Goal: Task Accomplishment & Management: Complete application form

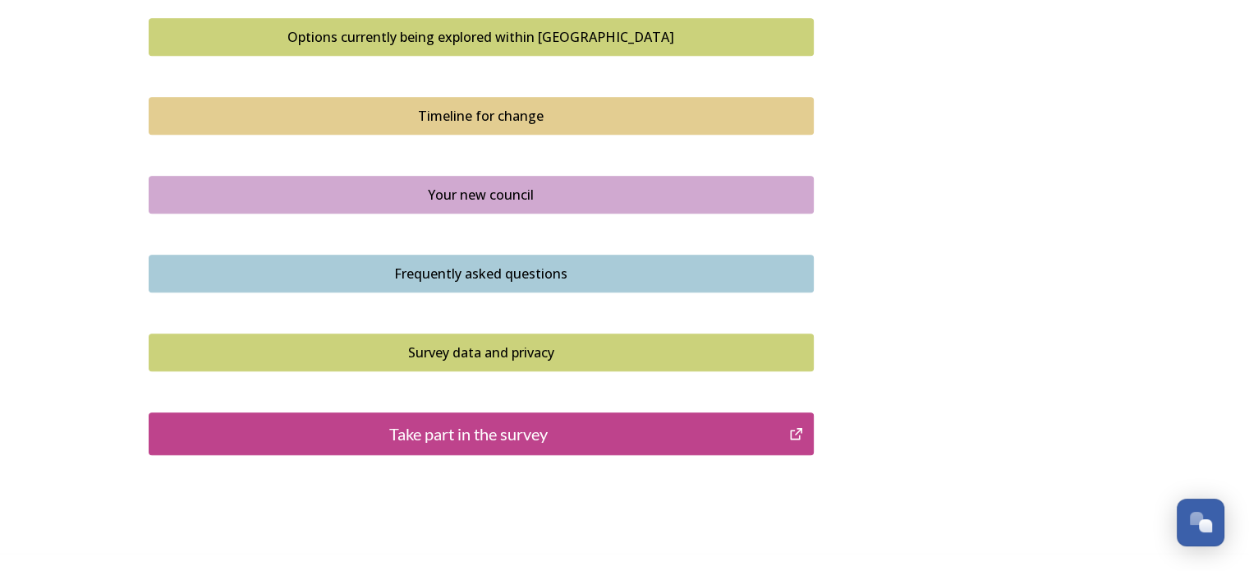
scroll to position [1193, 0]
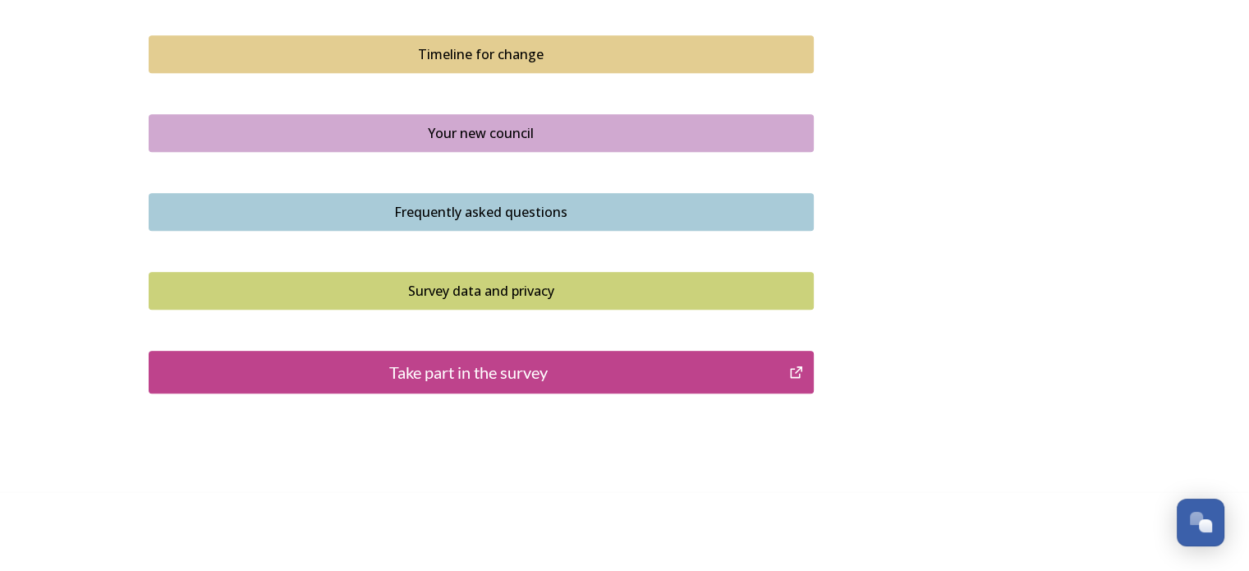
click at [565, 372] on div "Take part in the survey" at bounding box center [469, 372] width 623 height 25
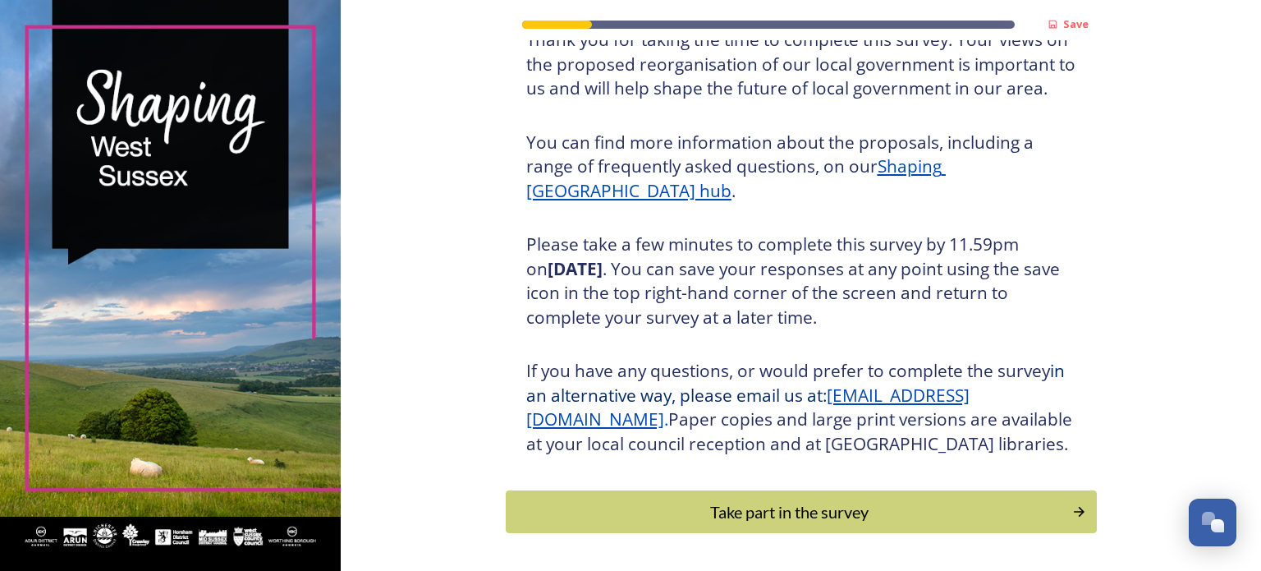
scroll to position [217, 0]
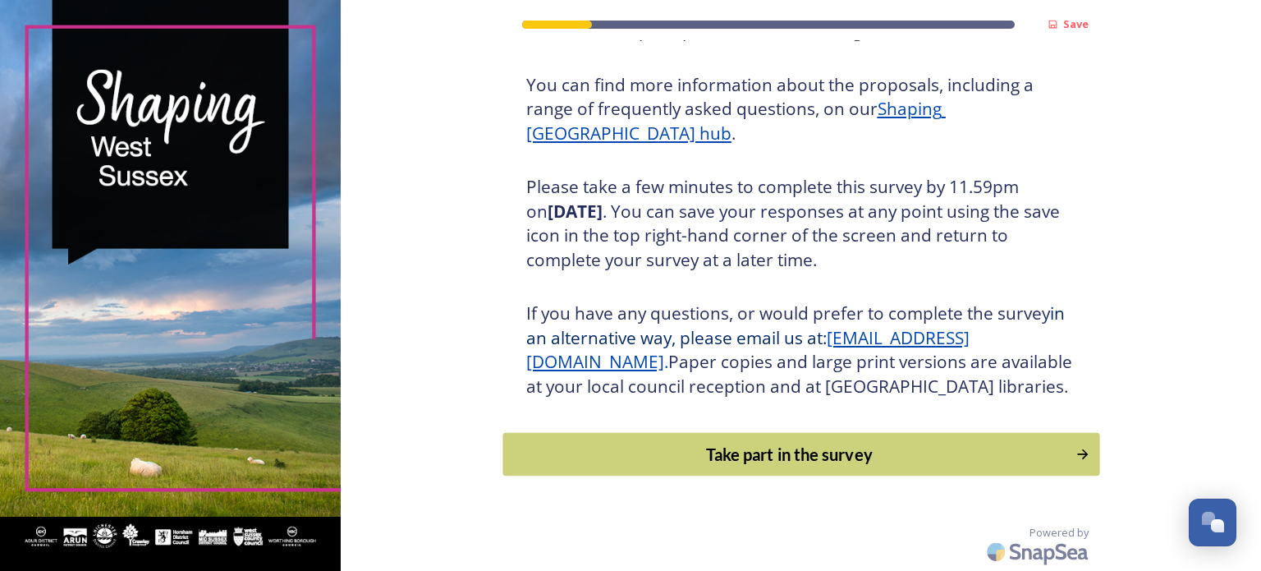
click at [829, 453] on div "Take part in the survey" at bounding box center [788, 454] width 555 height 25
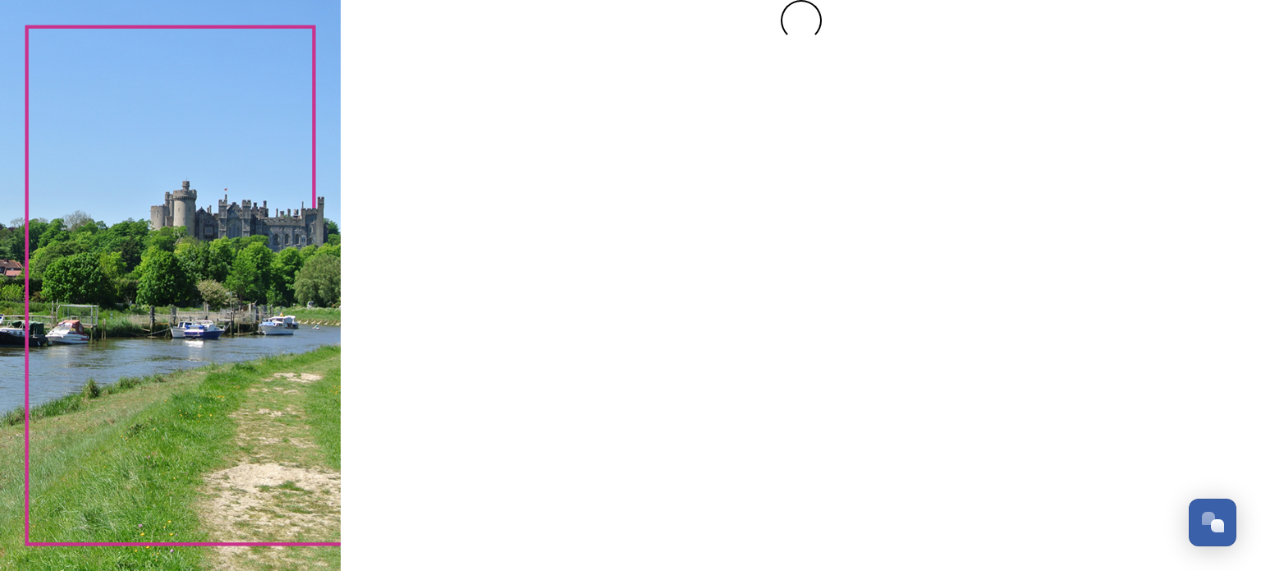
scroll to position [0, 0]
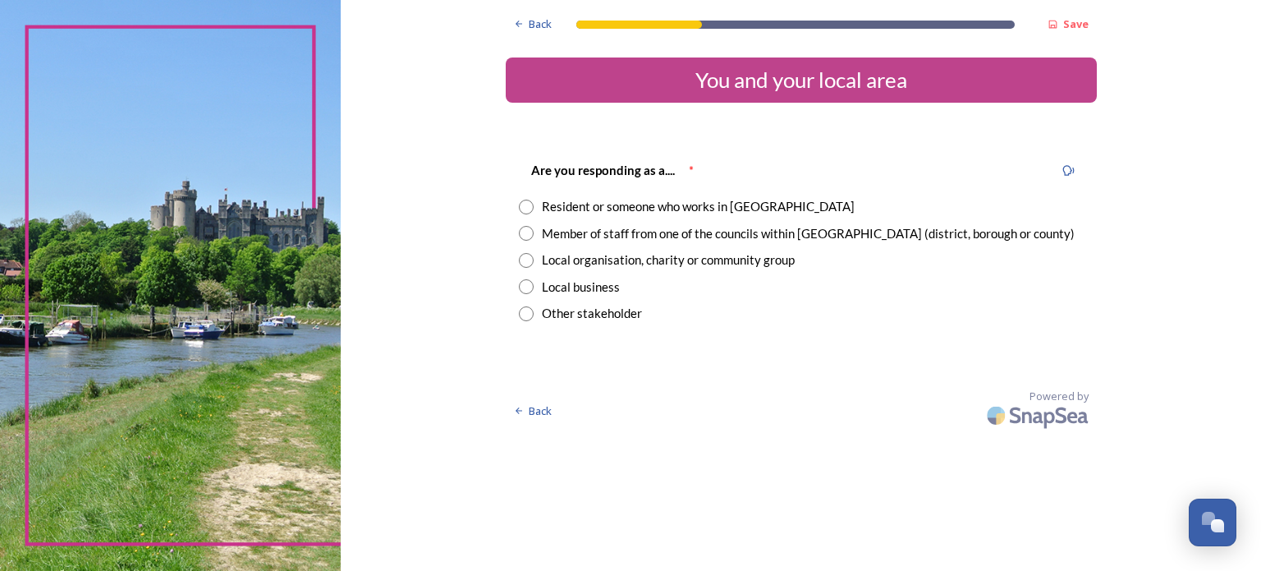
click at [529, 262] on input "radio" at bounding box center [526, 260] width 15 height 15
radio input "true"
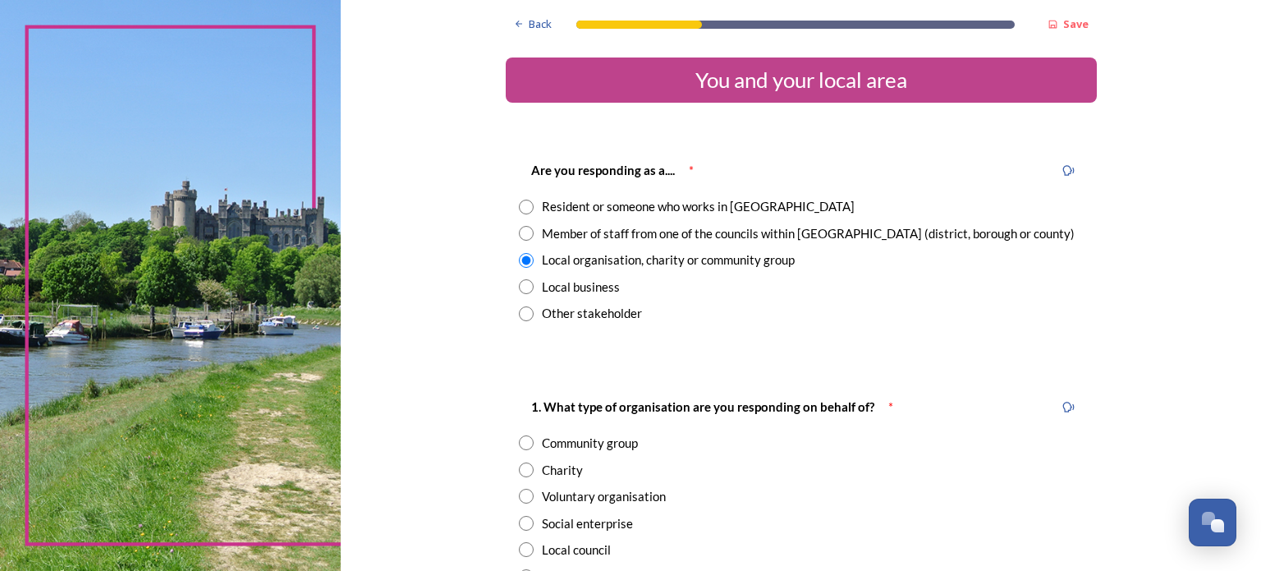
scroll to position [246, 0]
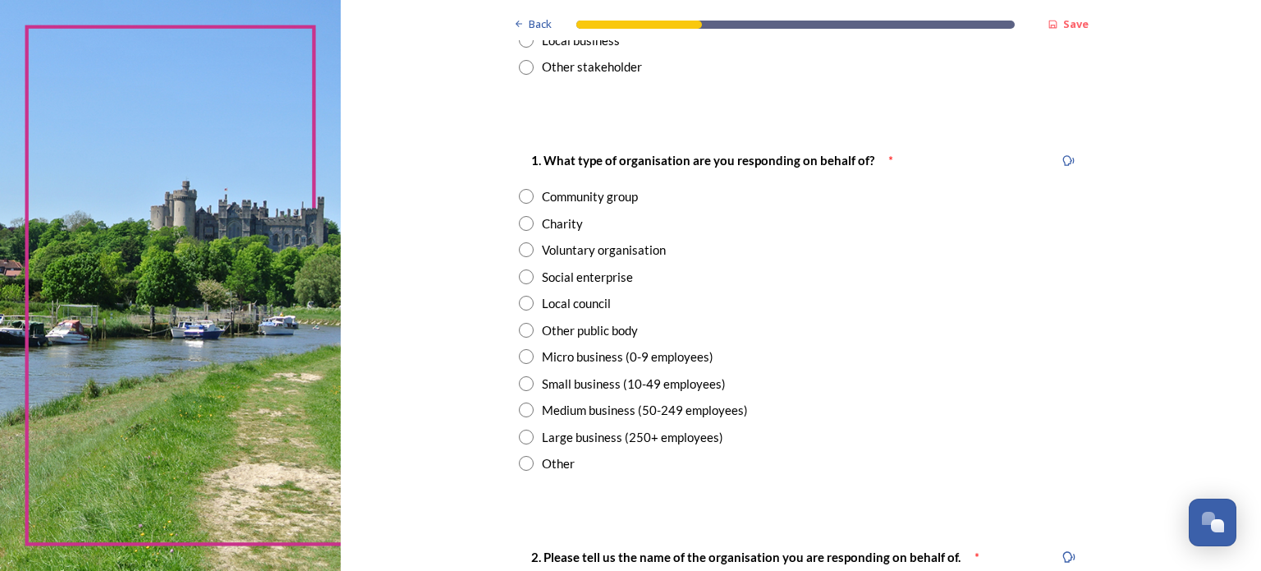
click at [527, 223] on div "Charity" at bounding box center [801, 223] width 565 height 19
radio input "true"
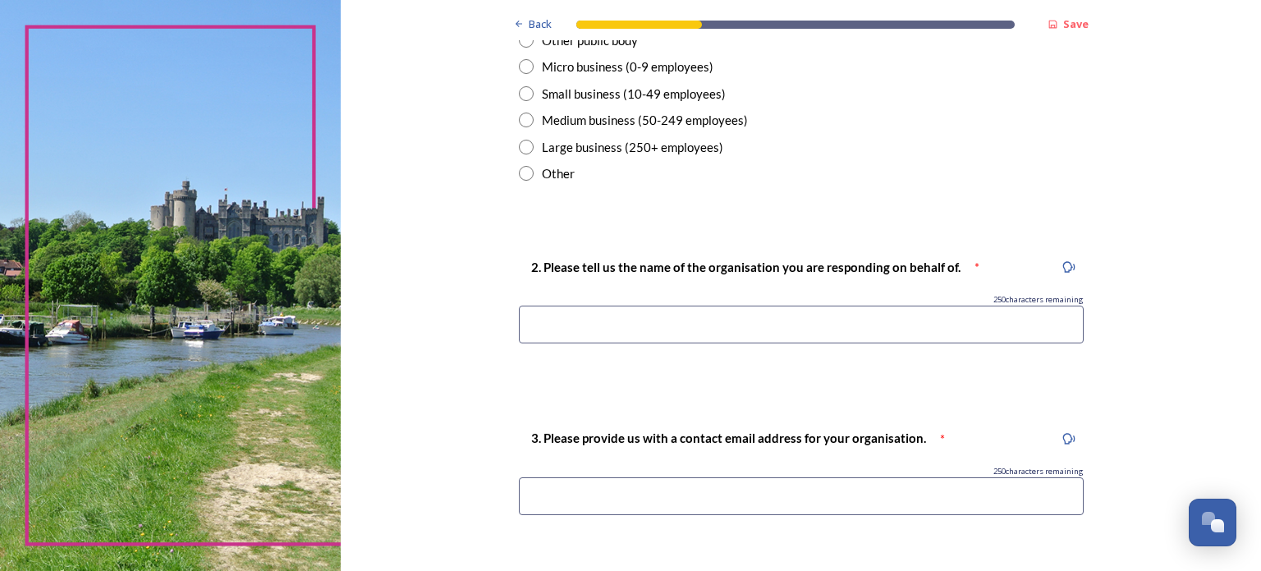
scroll to position [575, 0]
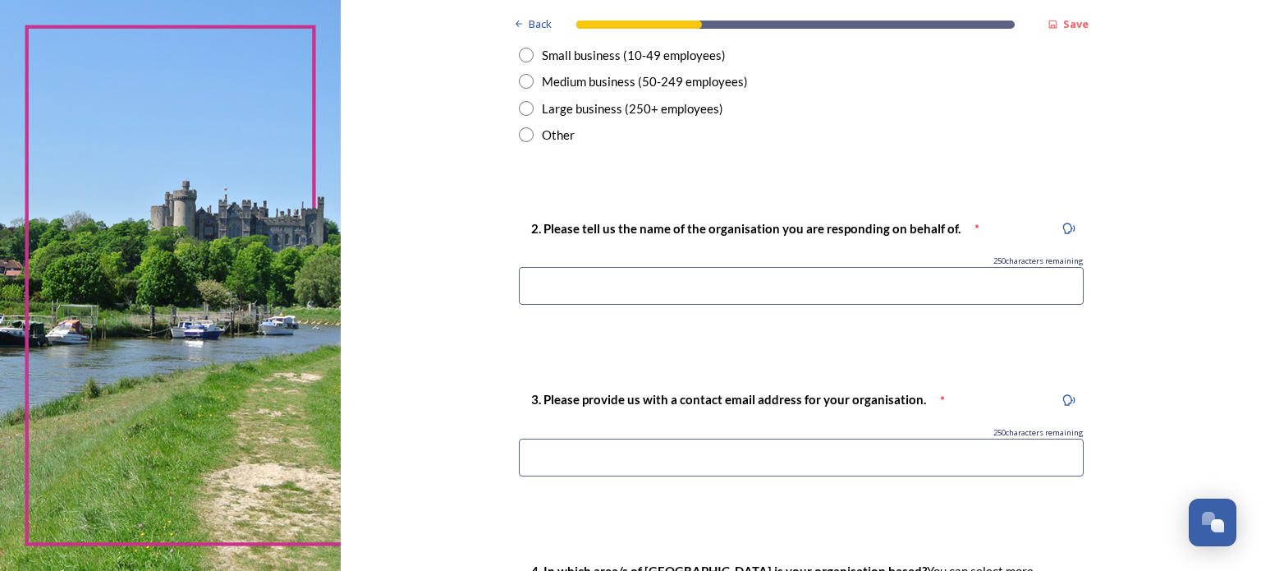
click at [683, 285] on input at bounding box center [801, 286] width 565 height 38
type input "Sussex Wildlife Trust"
click at [628, 466] on input at bounding box center [801, 457] width 565 height 38
type input "[EMAIL_ADDRESS][DOMAIN_NAME]"
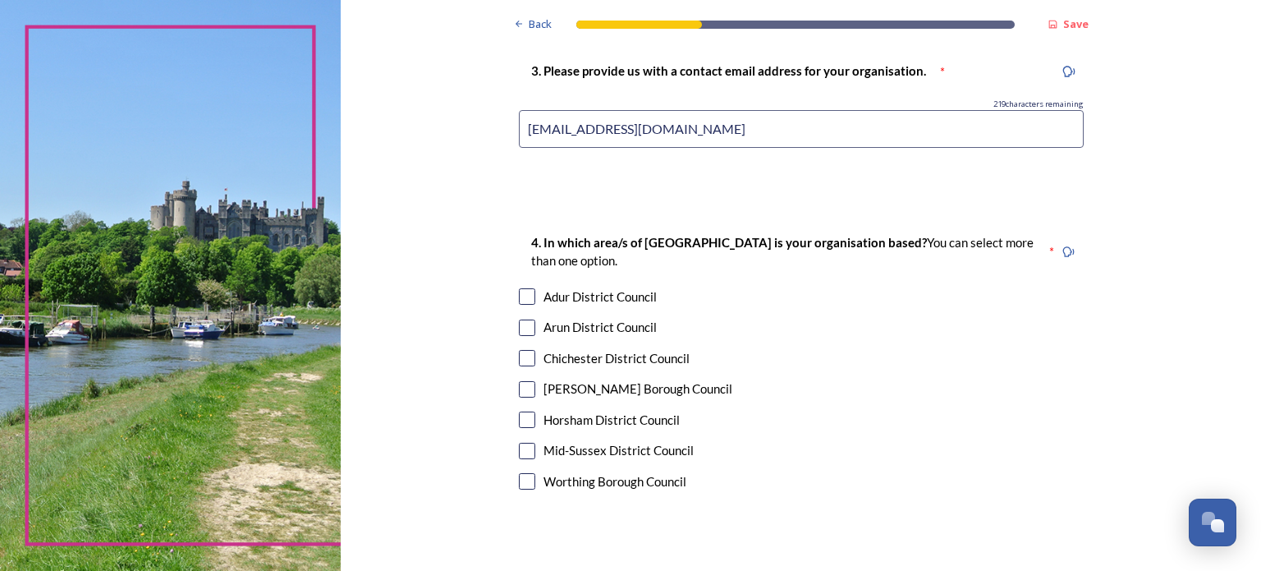
scroll to position [985, 0]
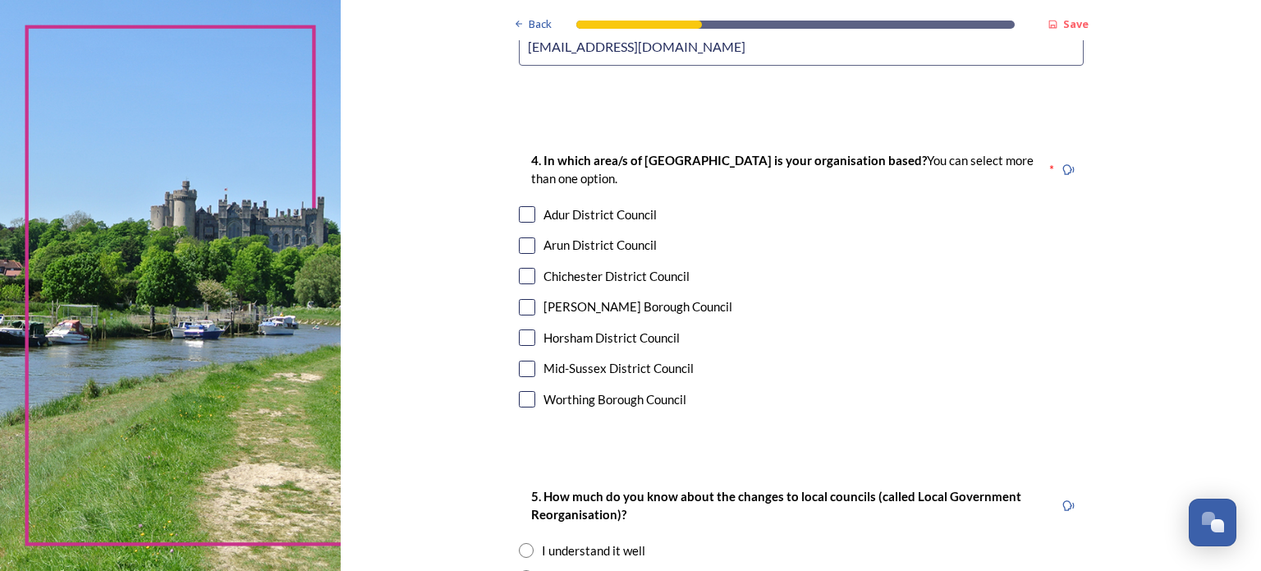
click at [522, 216] on input "checkbox" at bounding box center [527, 214] width 16 height 16
checkbox input "true"
click at [521, 242] on input "checkbox" at bounding box center [527, 245] width 16 height 16
checkbox input "true"
click at [513, 285] on div "4. In which area/s of [GEOGRAPHIC_DATA] is your organisation based? You can sel…" at bounding box center [801, 281] width 591 height 295
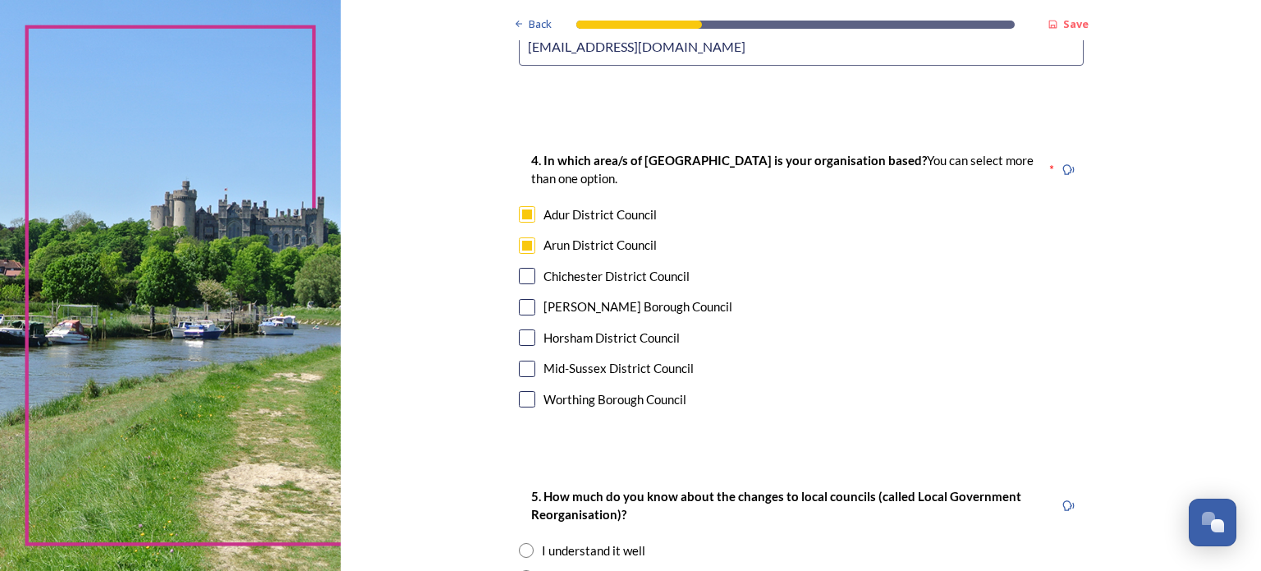
click at [519, 284] on div "Chichester District Council" at bounding box center [801, 276] width 565 height 19
checkbox input "true"
click at [519, 310] on input "checkbox" at bounding box center [527, 307] width 16 height 16
checkbox input "true"
click at [521, 337] on input "checkbox" at bounding box center [527, 337] width 16 height 16
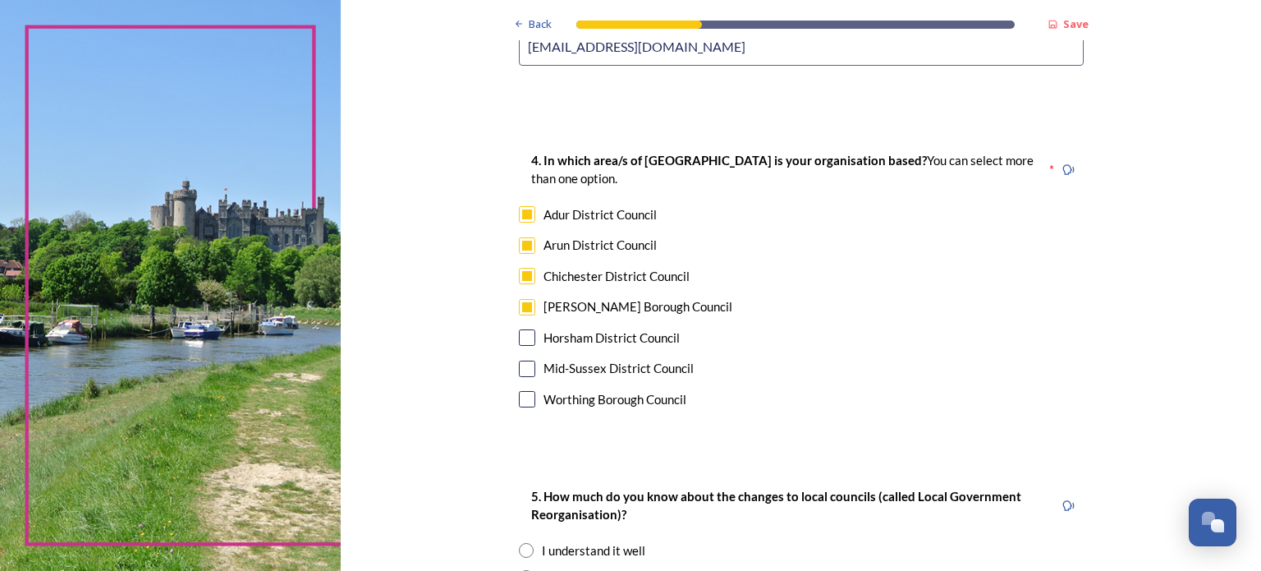
checkbox input "true"
click at [521, 360] on input "checkbox" at bounding box center [527, 368] width 16 height 16
checkbox input "true"
click at [521, 391] on input "checkbox" at bounding box center [527, 399] width 16 height 16
checkbox input "true"
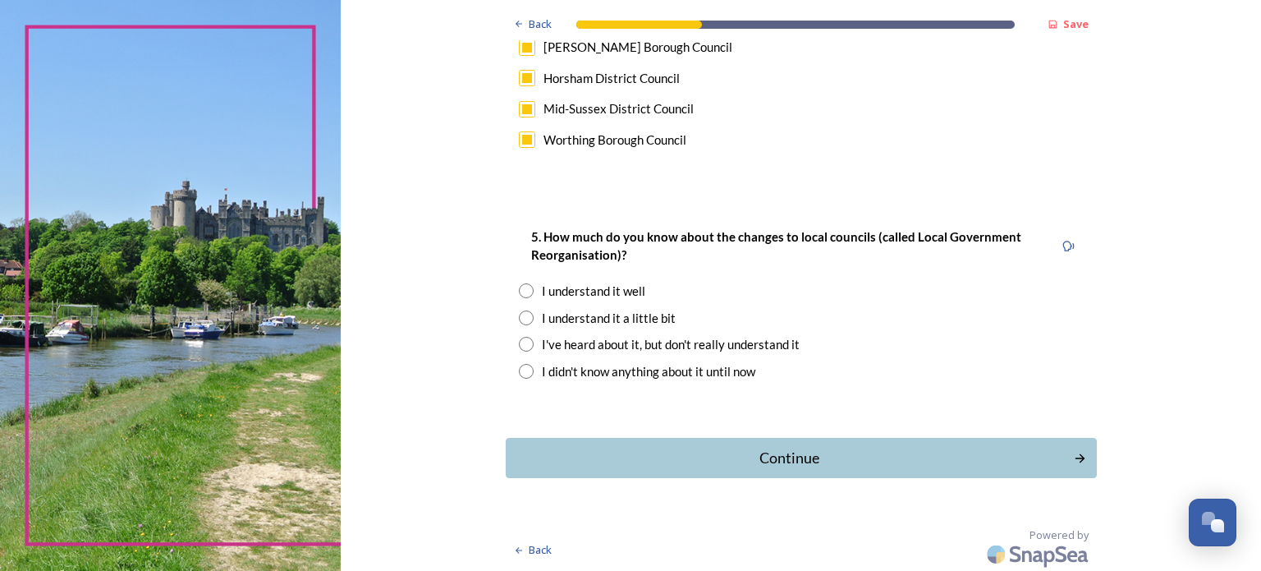
scroll to position [1245, 0]
click at [573, 282] on div "I understand it well" at bounding box center [593, 290] width 103 height 19
radio input "true"
click at [844, 448] on div "Continue" at bounding box center [789, 457] width 556 height 22
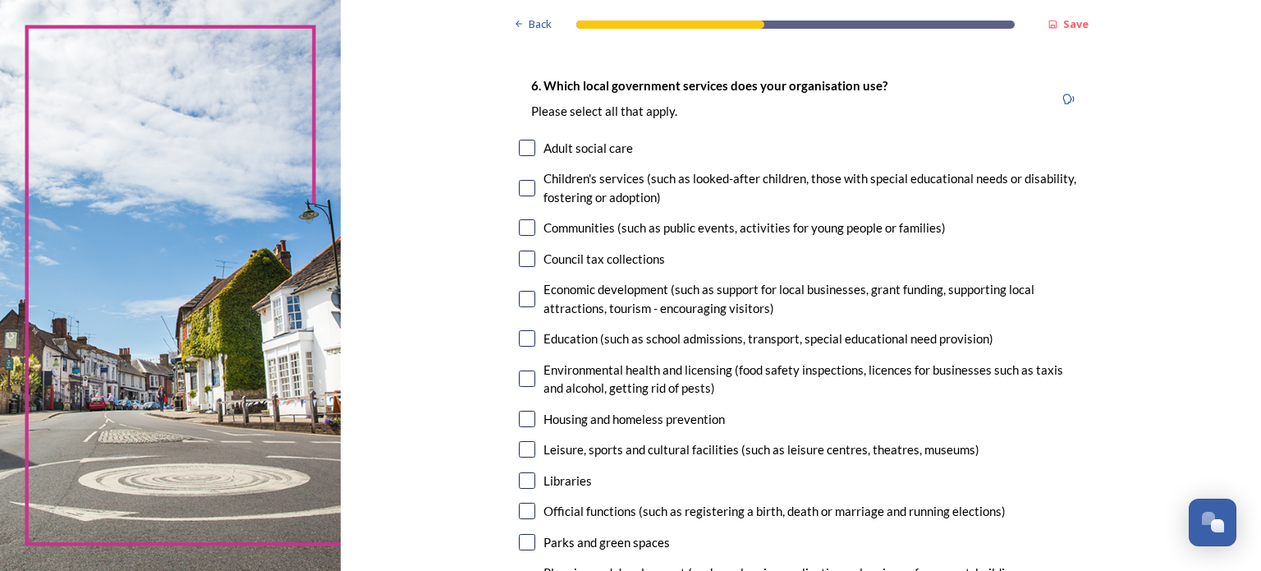
scroll to position [82, 0]
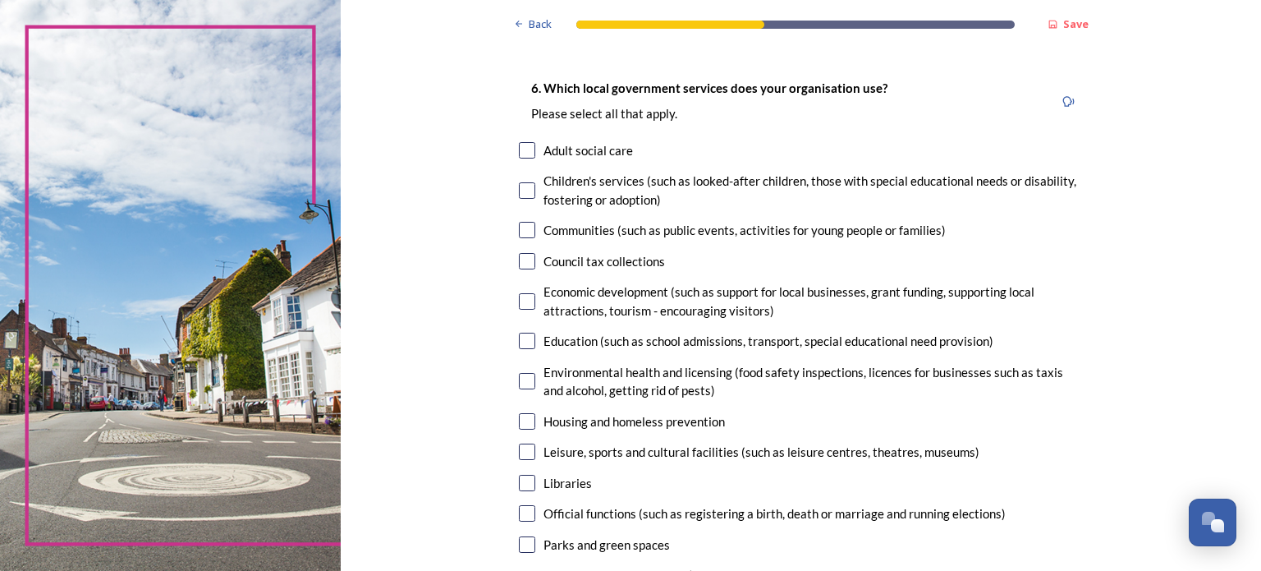
click at [519, 226] on input "checkbox" at bounding box center [527, 230] width 16 height 16
checkbox input "true"
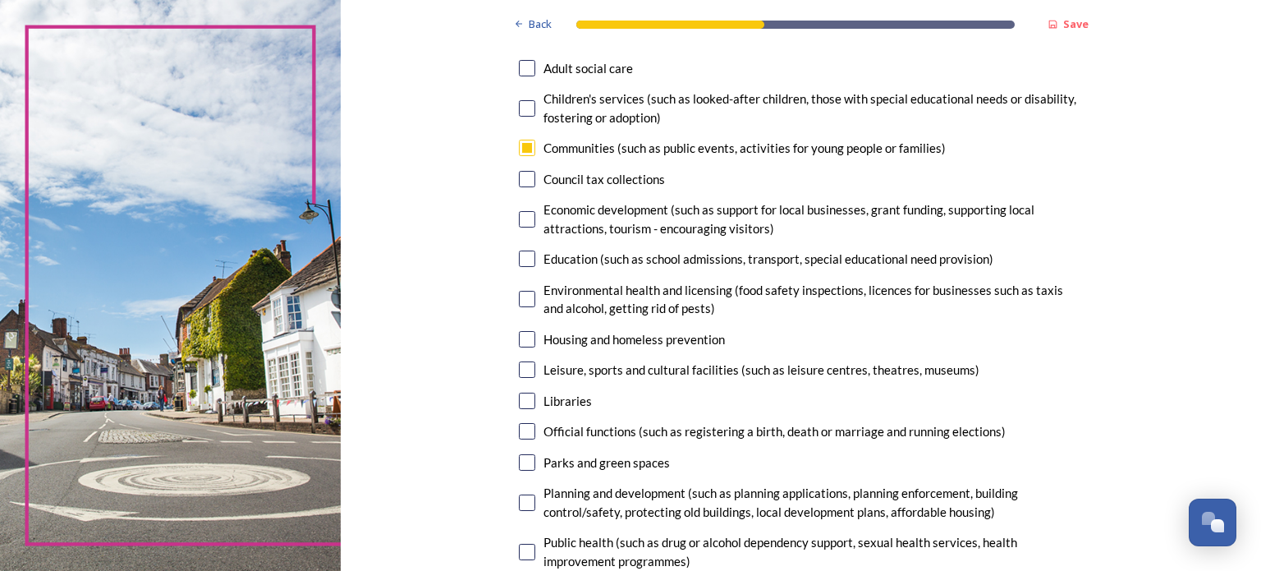
scroll to position [246, 0]
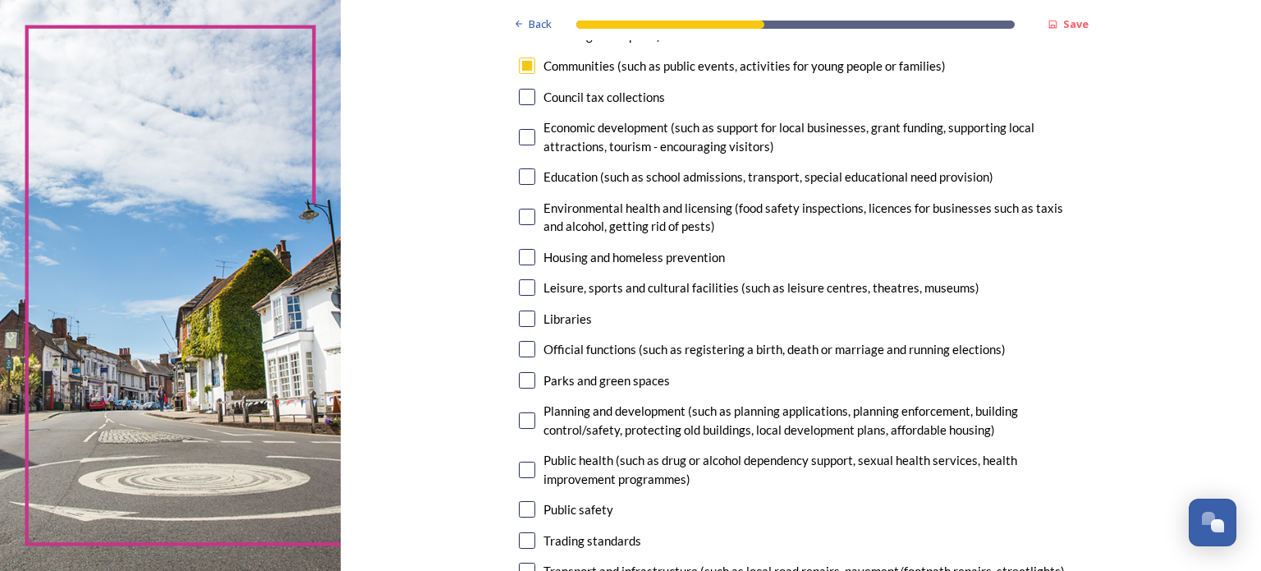
click at [522, 380] on input "checkbox" at bounding box center [527, 380] width 16 height 16
checkbox input "true"
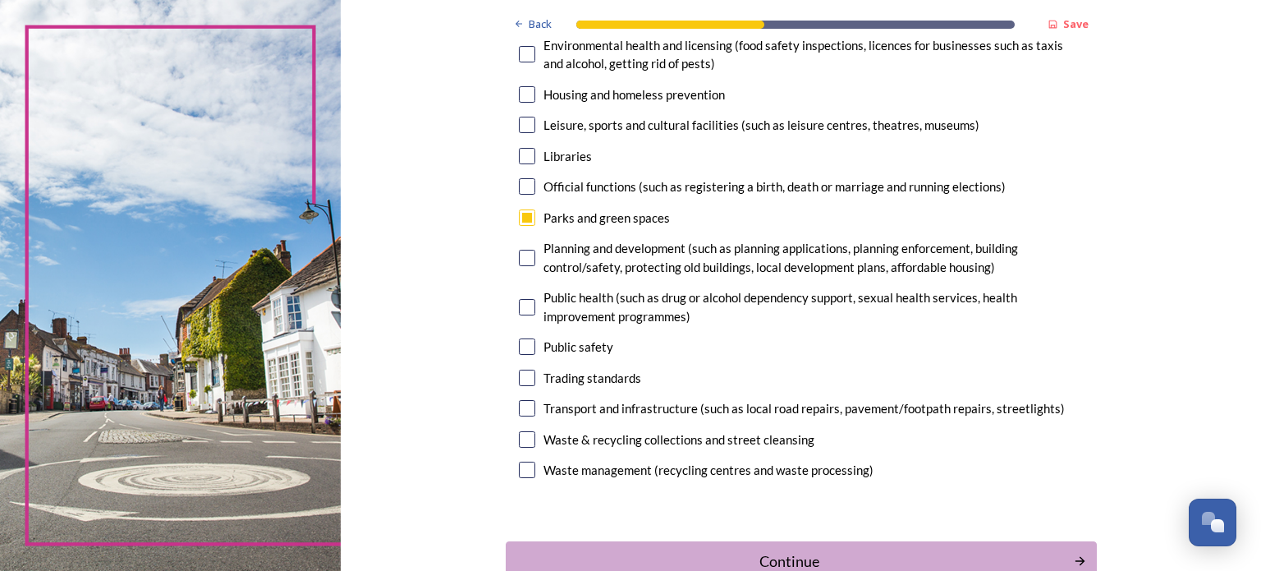
scroll to position [410, 0]
click at [524, 254] on input "checkbox" at bounding box center [527, 256] width 16 height 16
checkbox input "true"
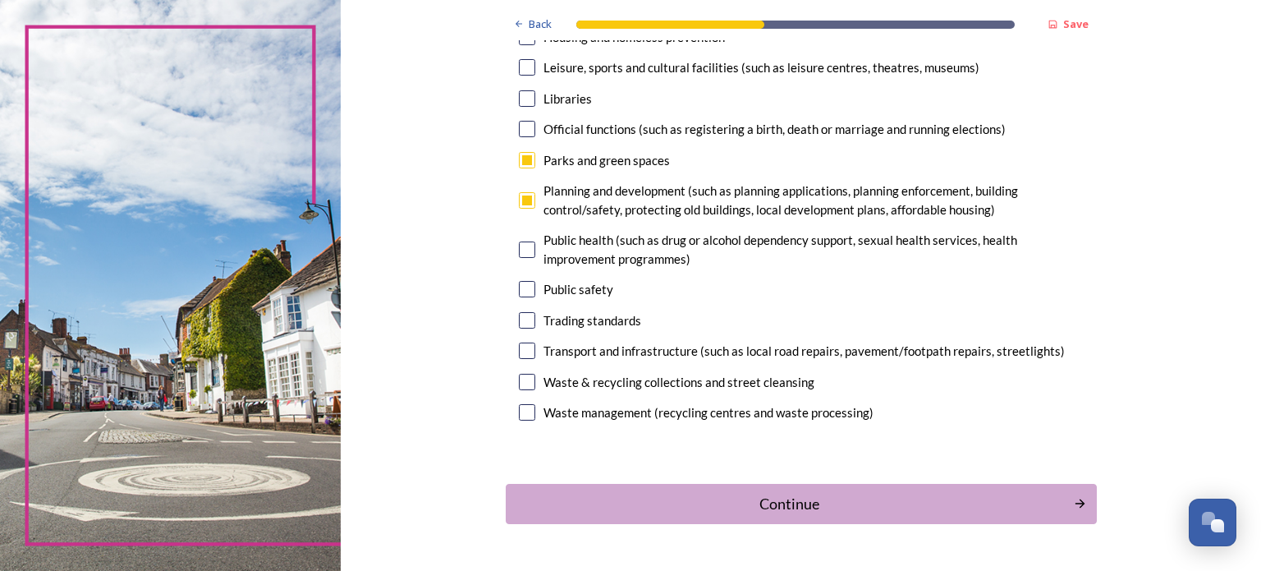
scroll to position [493, 0]
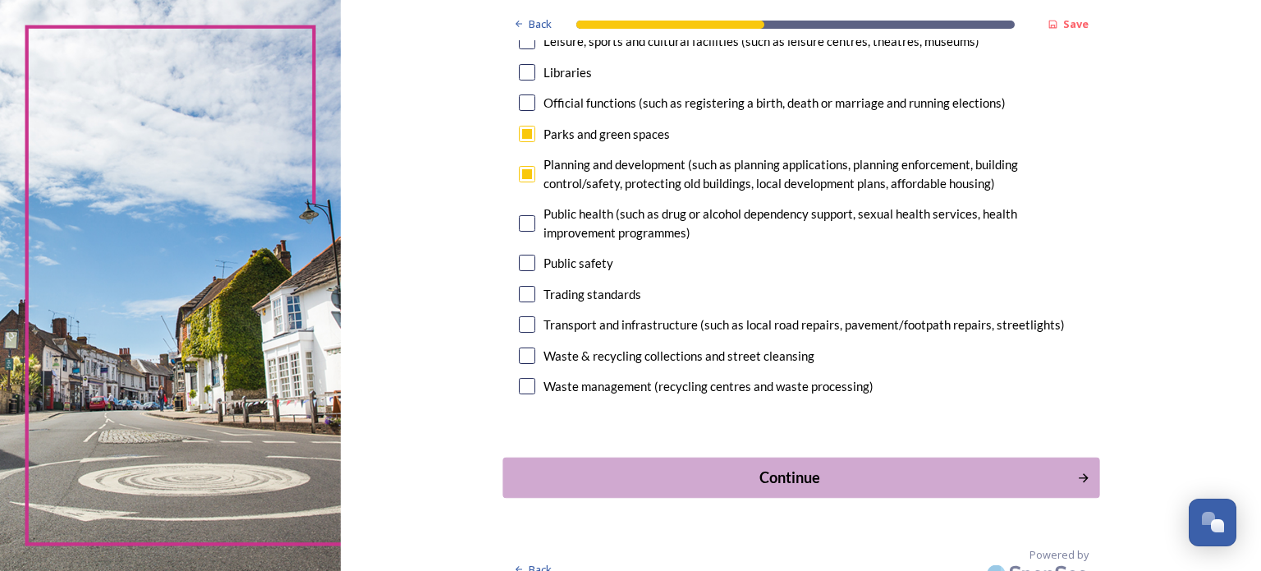
click at [748, 475] on div "Continue" at bounding box center [789, 477] width 556 height 22
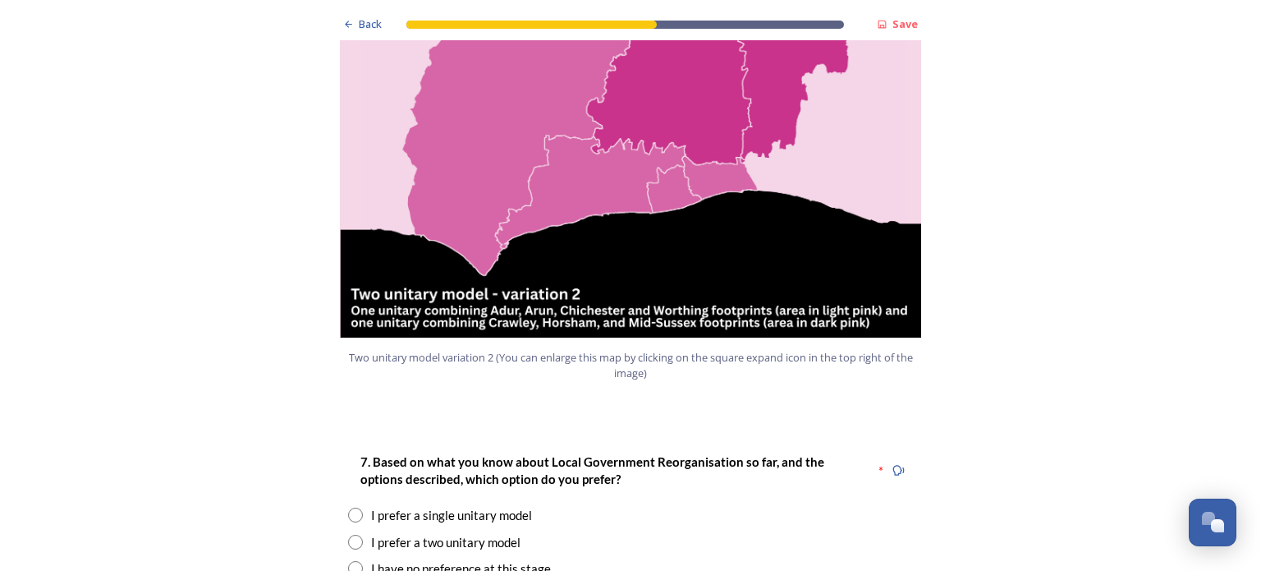
scroll to position [2052, 0]
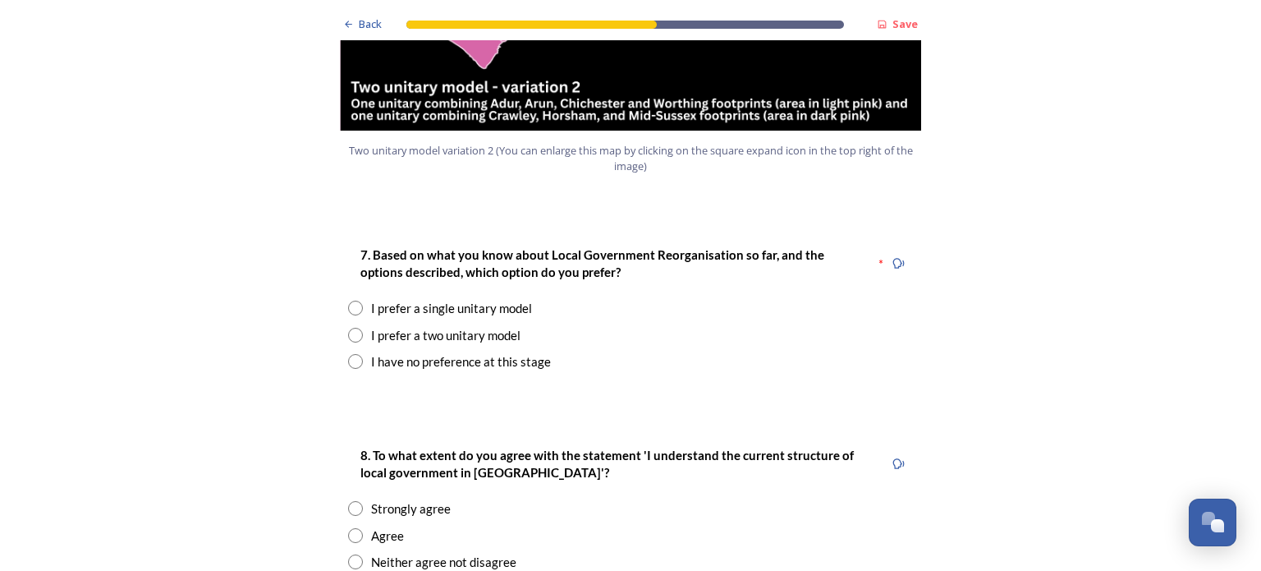
click at [490, 352] on div "I have no preference at this stage" at bounding box center [461, 361] width 180 height 19
radio input "true"
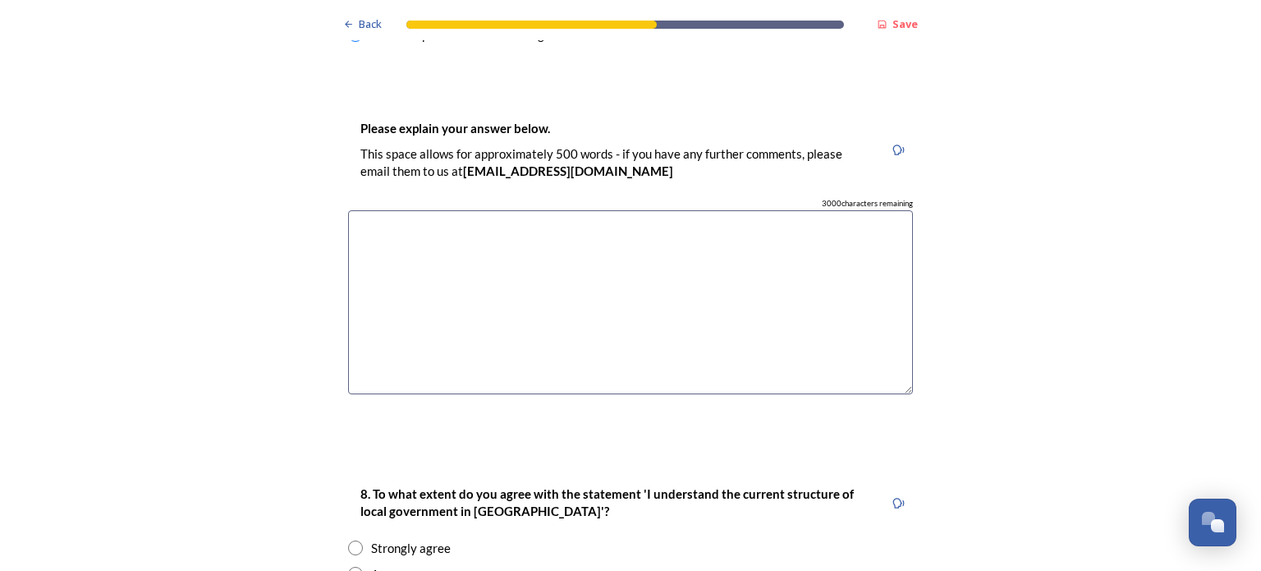
scroll to position [2381, 0]
drag, startPoint x: 617, startPoint y: 126, endPoint x: 426, endPoint y: 133, distance: 191.4
click at [426, 133] on div "Please explain your answer below. This space allows for approximately 500 words…" at bounding box center [615, 148] width 535 height 80
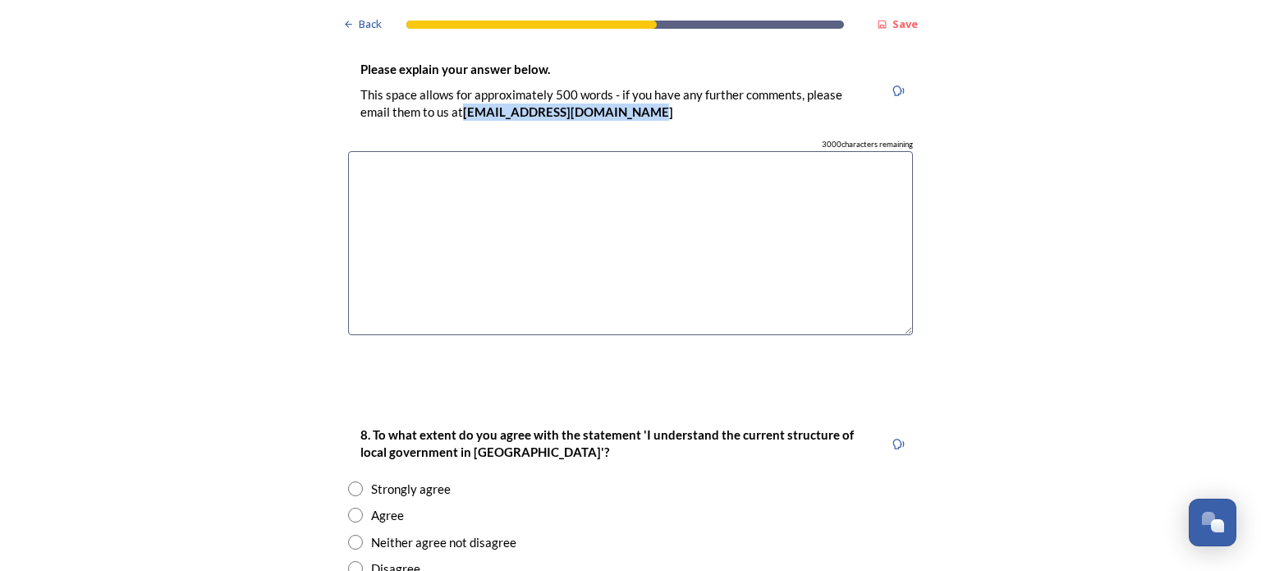
scroll to position [2545, 0]
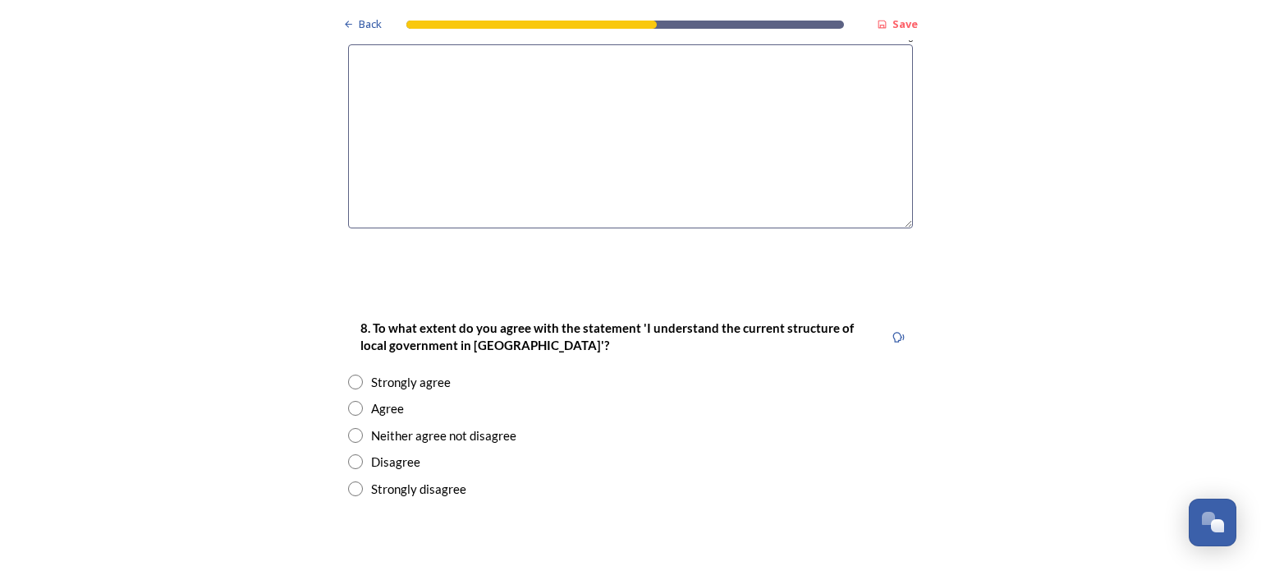
click at [423, 373] on div "Strongly agree" at bounding box center [411, 382] width 80 height 19
radio input "true"
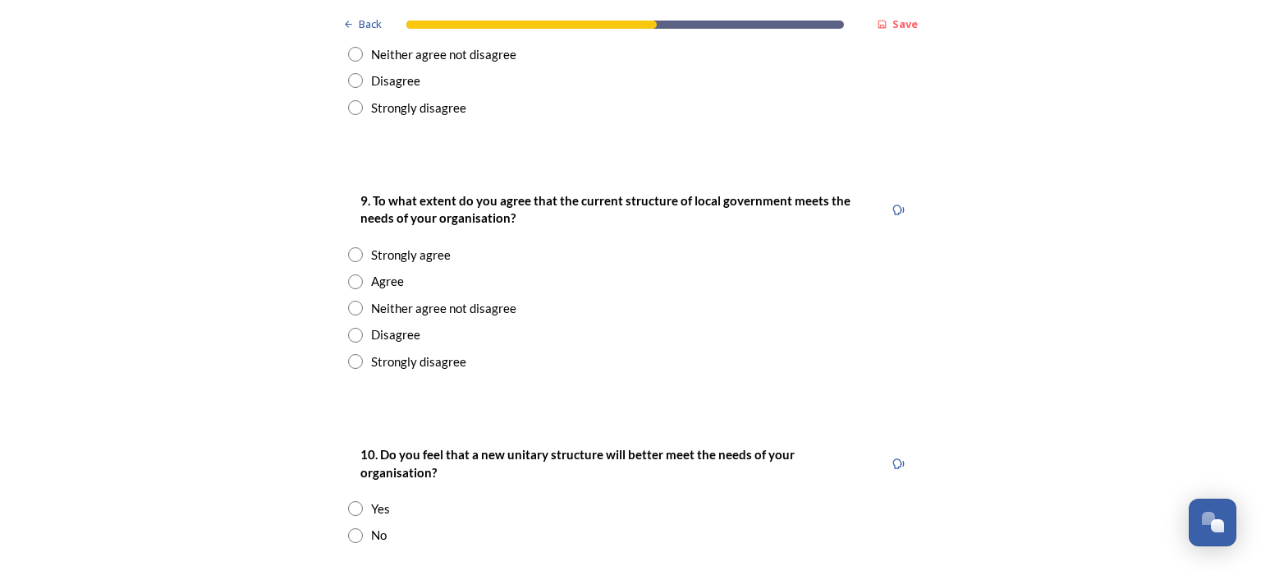
scroll to position [2956, 0]
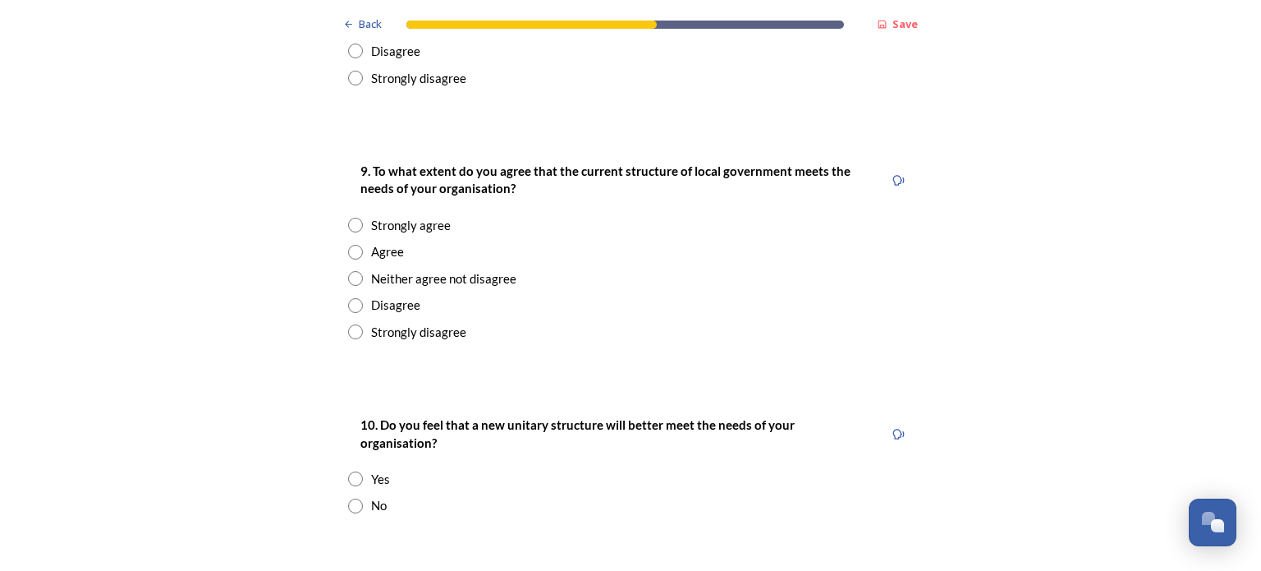
click at [350, 271] on input "radio" at bounding box center [355, 278] width 15 height 15
radio input "true"
click at [892, 428] on icon at bounding box center [898, 434] width 12 height 12
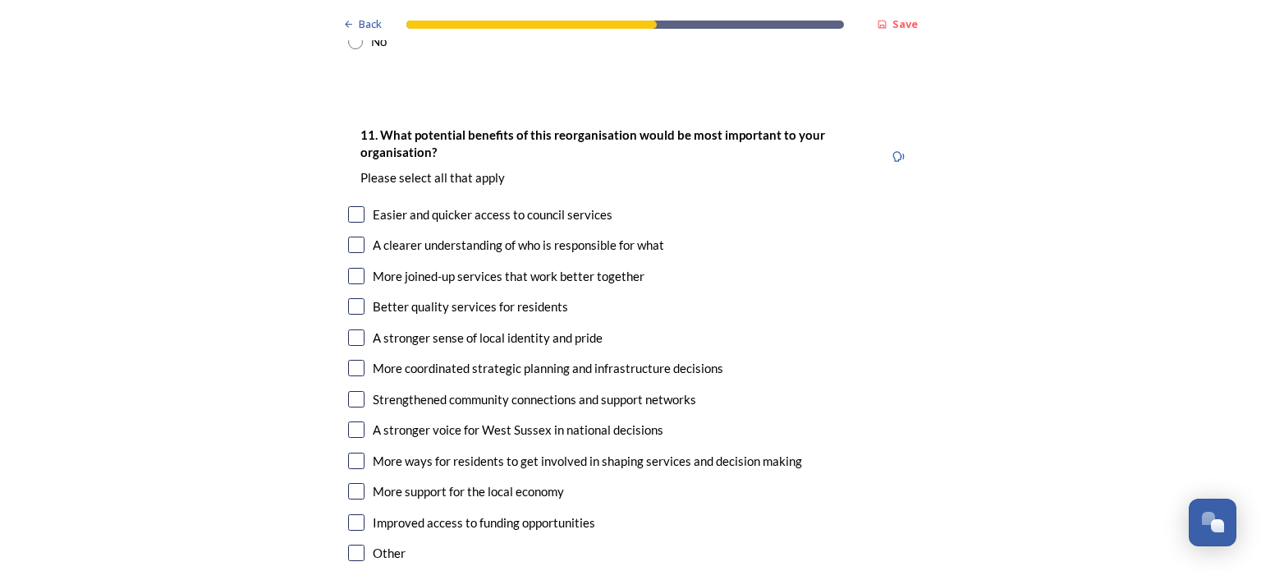
scroll to position [3448, 0]
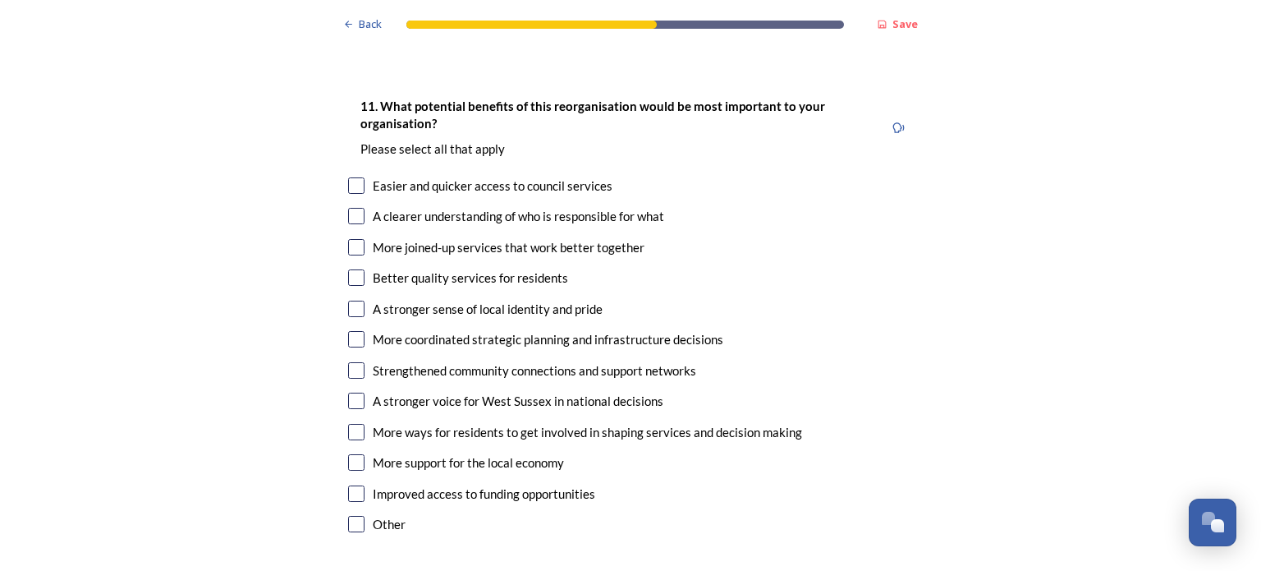
click at [351, 331] on input "checkbox" at bounding box center [356, 339] width 16 height 16
checkbox input "true"
click at [348, 424] on input "checkbox" at bounding box center [356, 432] width 16 height 16
checkbox input "true"
click at [356, 516] on input "checkbox" at bounding box center [356, 524] width 16 height 16
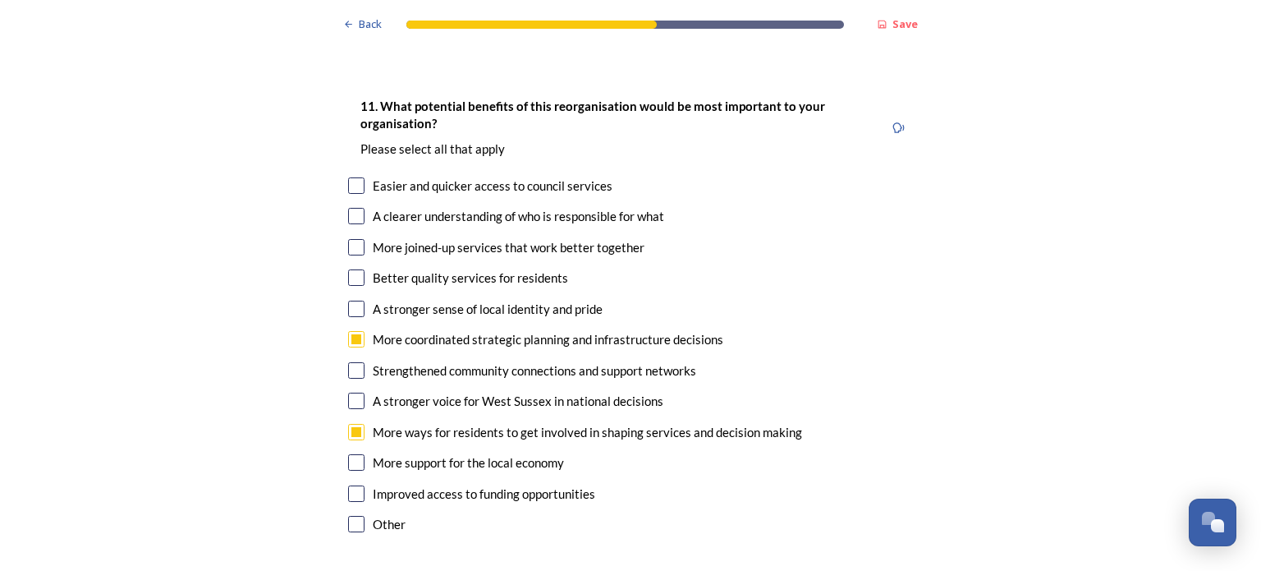
checkbox input "true"
click at [352, 208] on input "checkbox" at bounding box center [356, 216] width 16 height 16
checkbox input "true"
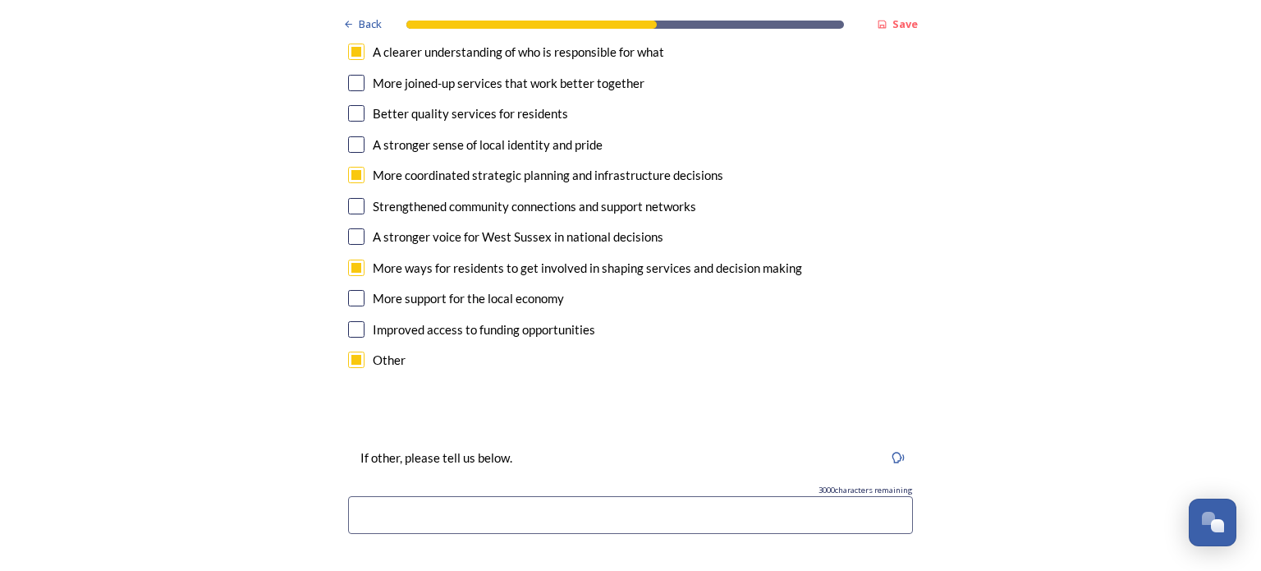
click at [456, 496] on input at bounding box center [630, 515] width 565 height 38
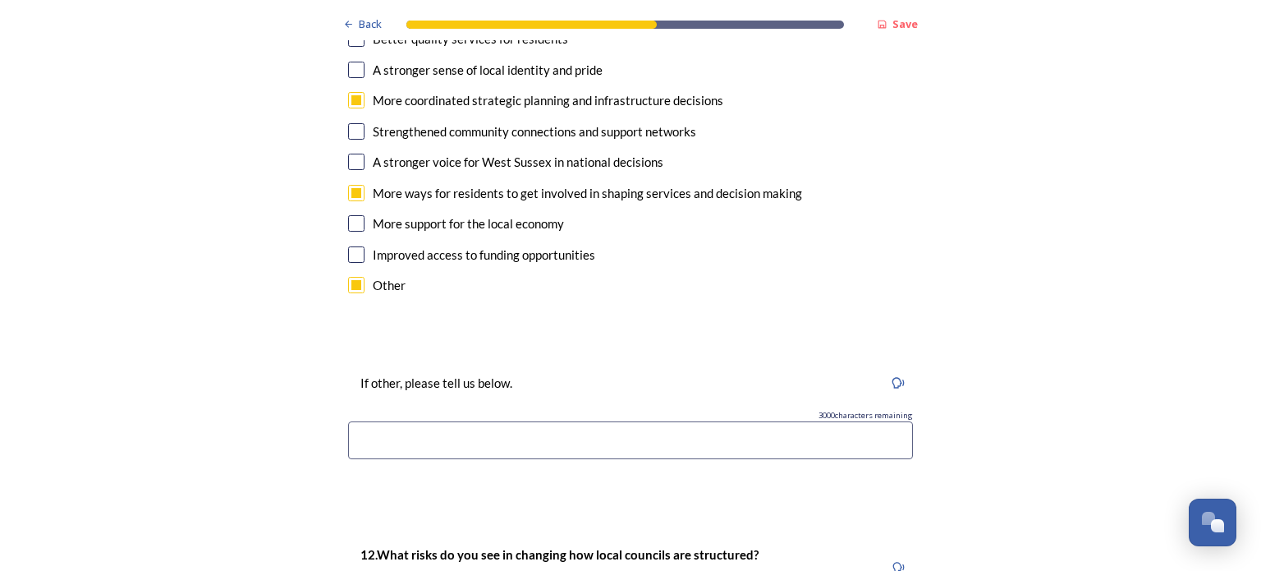
scroll to position [3694, 0]
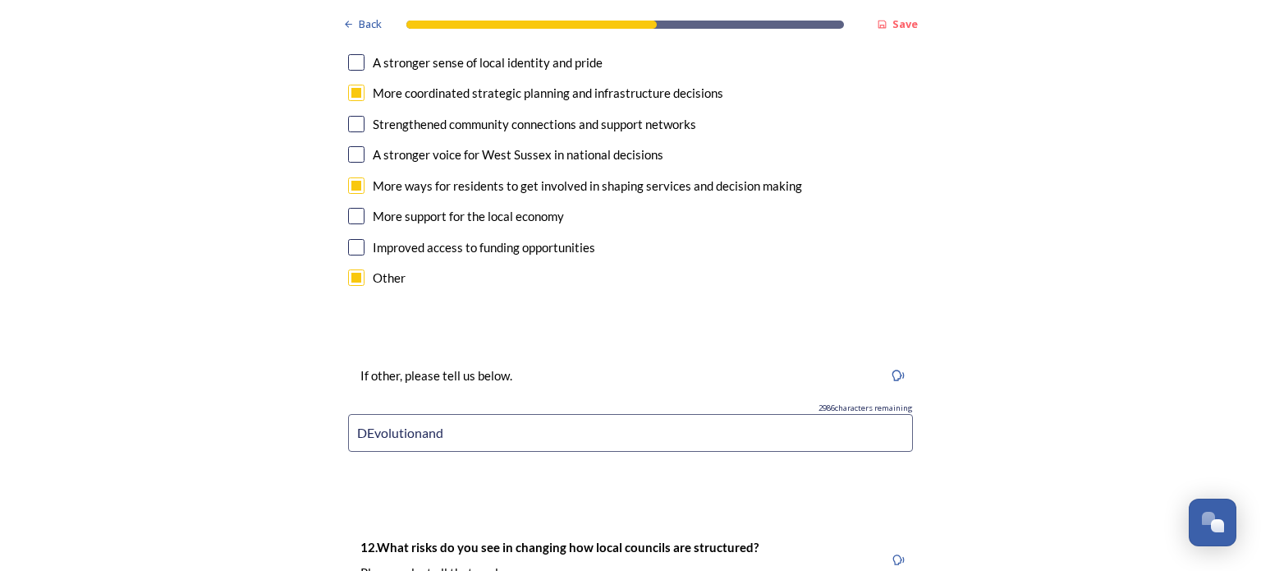
type input "DEvolutionand"
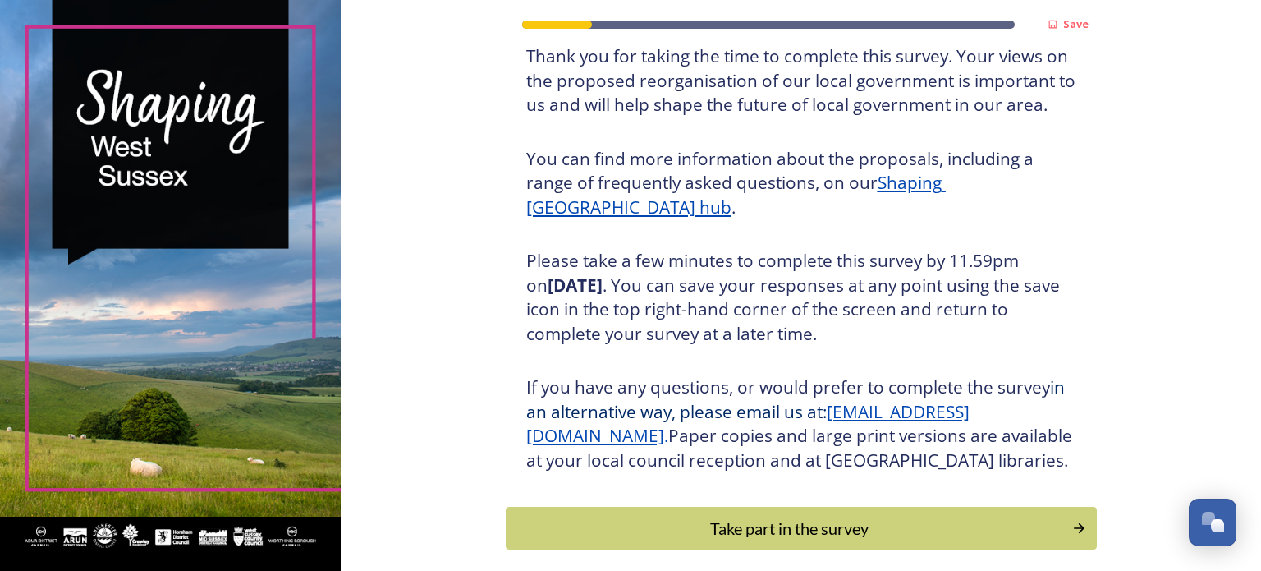
scroll to position [217, 0]
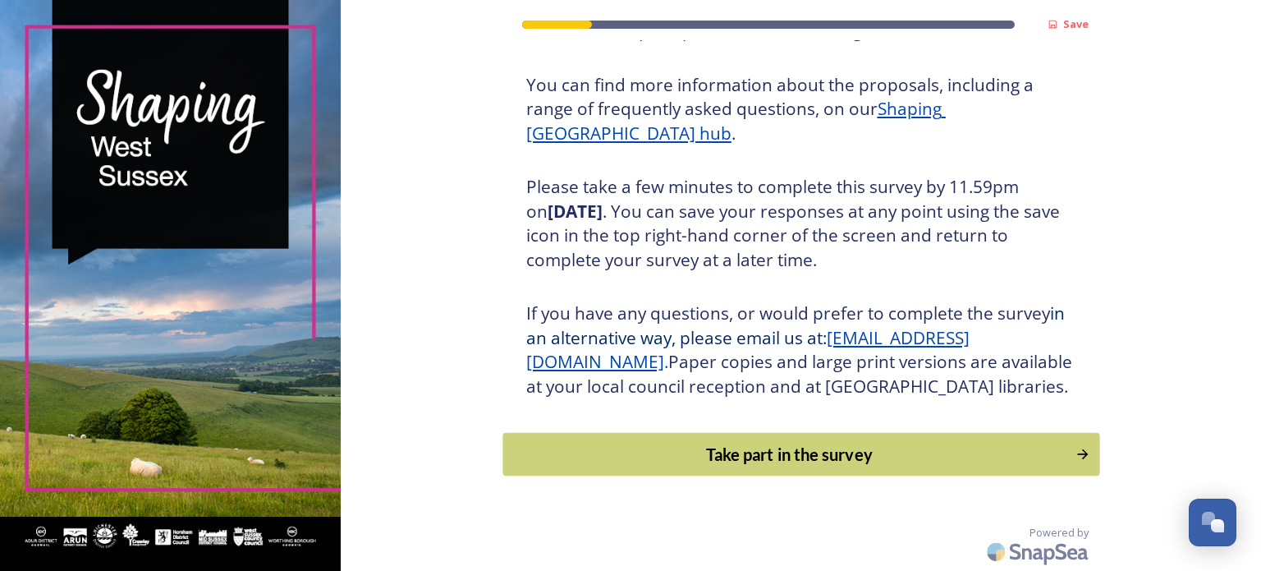
click at [779, 443] on div "Take part in the survey" at bounding box center [788, 454] width 555 height 25
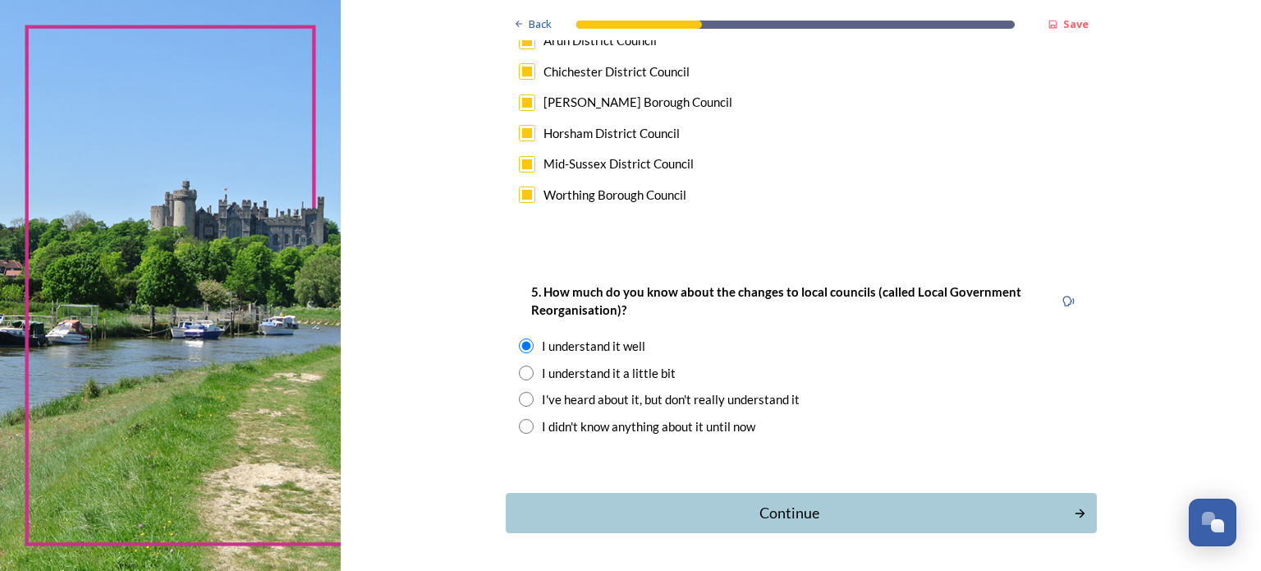
scroll to position [1245, 0]
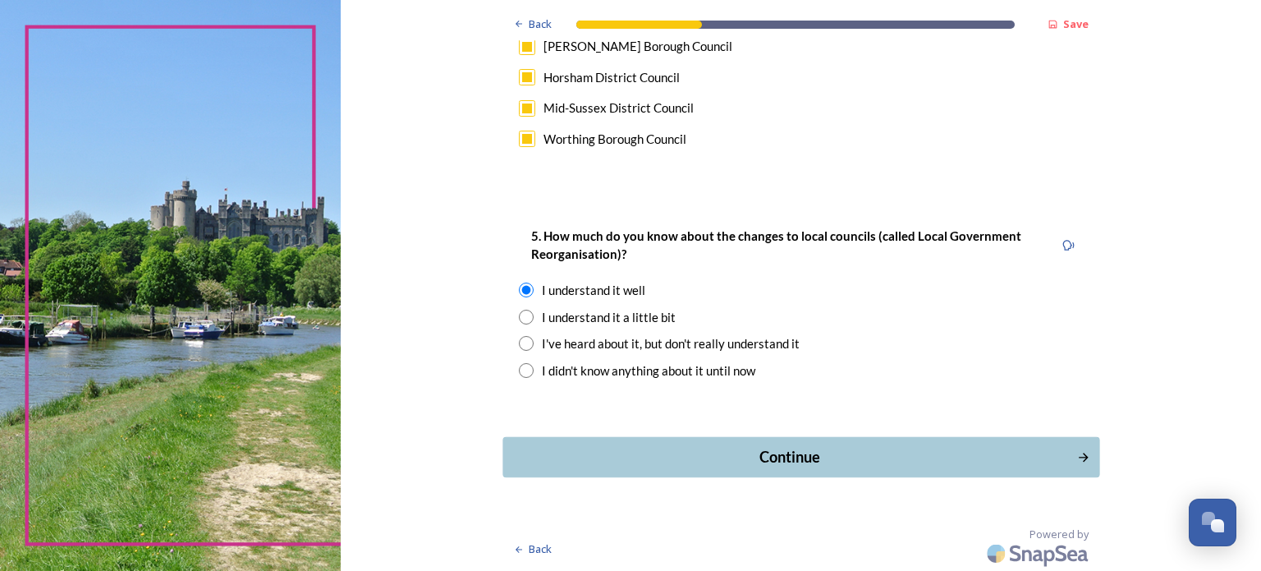
click at [768, 453] on div "Continue" at bounding box center [789, 457] width 556 height 22
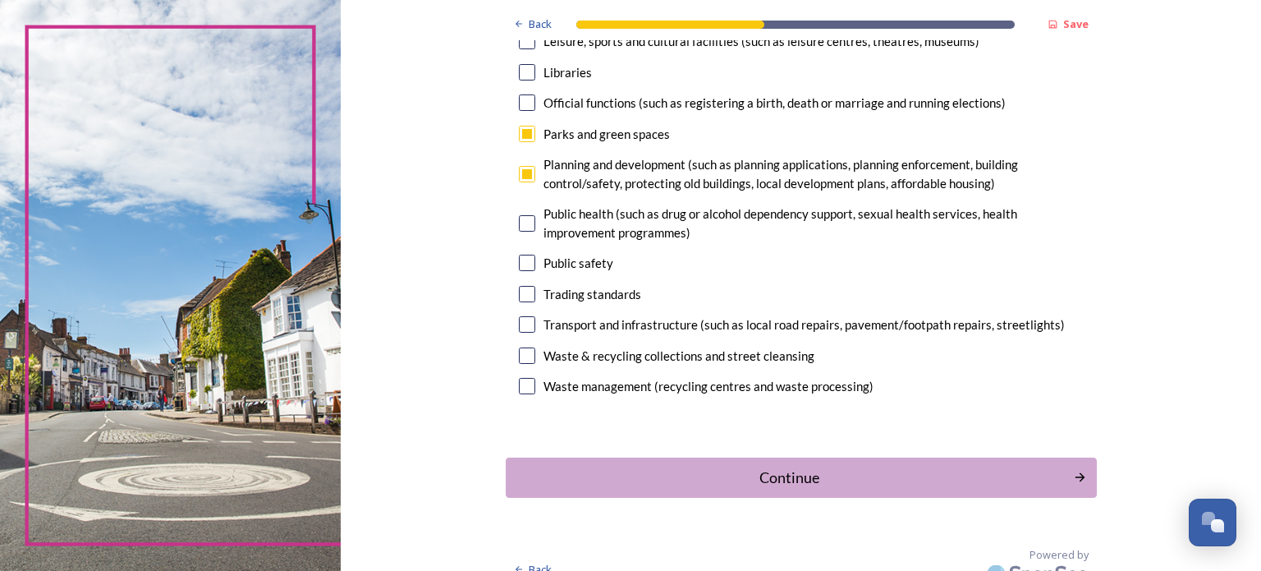
scroll to position [514, 0]
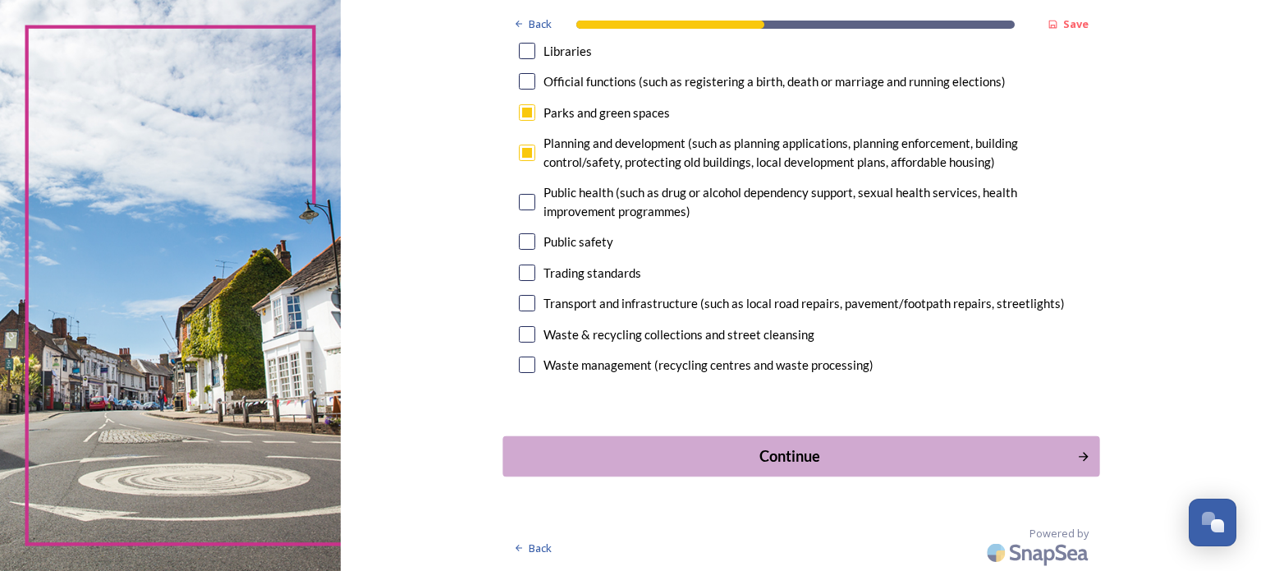
click at [755, 453] on div "Continue" at bounding box center [789, 455] width 556 height 22
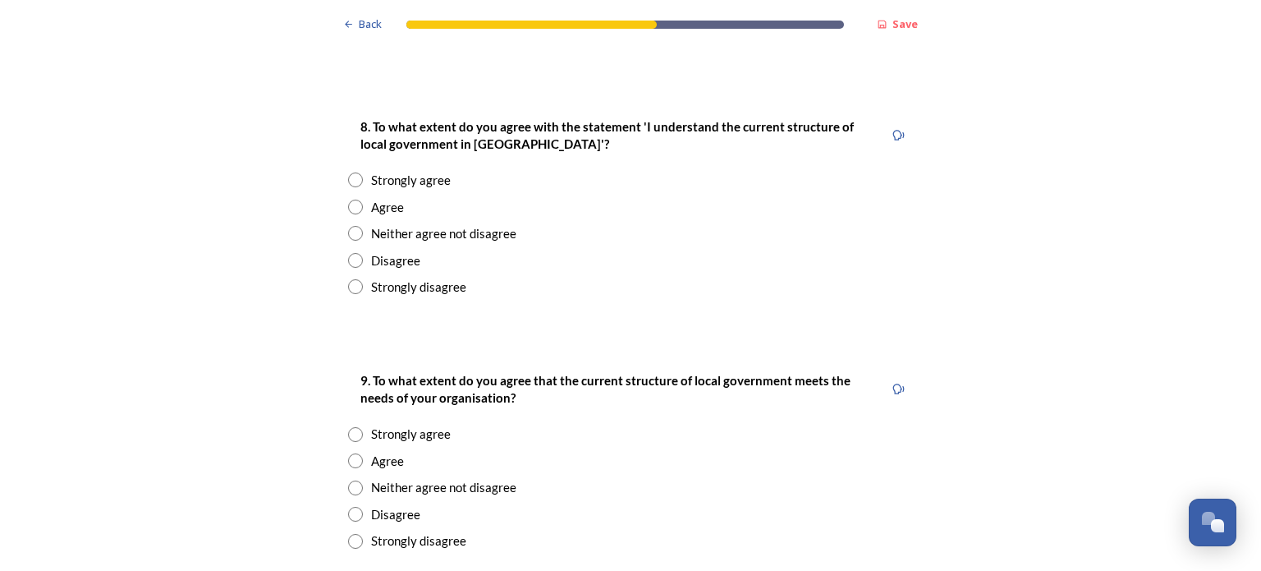
scroll to position [2052, 0]
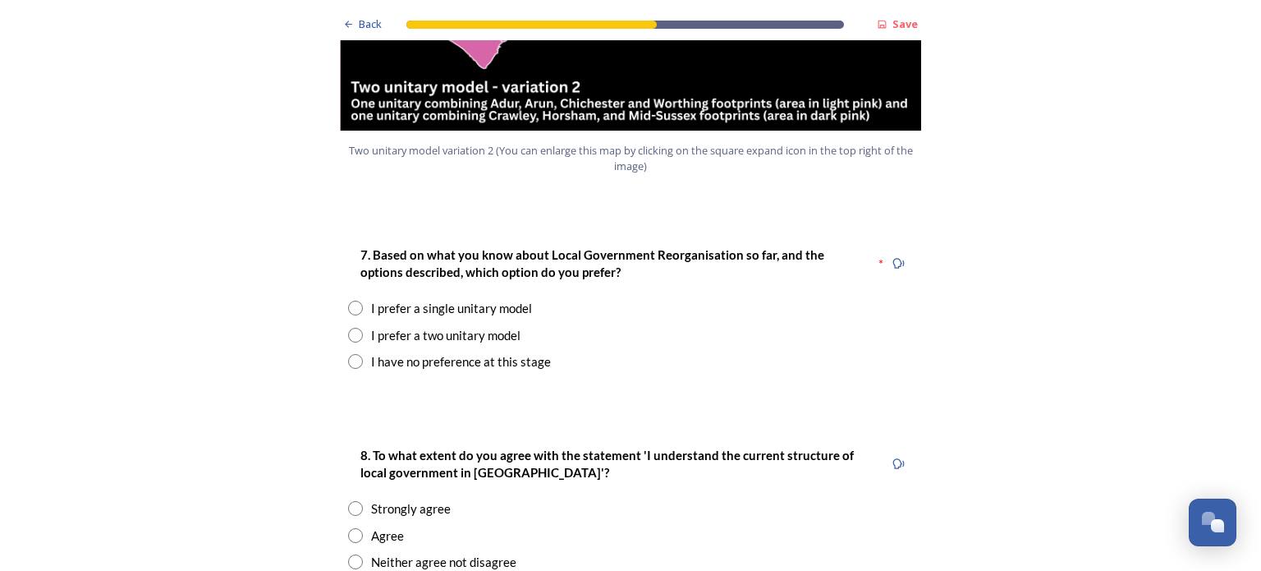
click at [420, 352] on div "I have no preference at this stage" at bounding box center [461, 361] width 180 height 19
radio input "true"
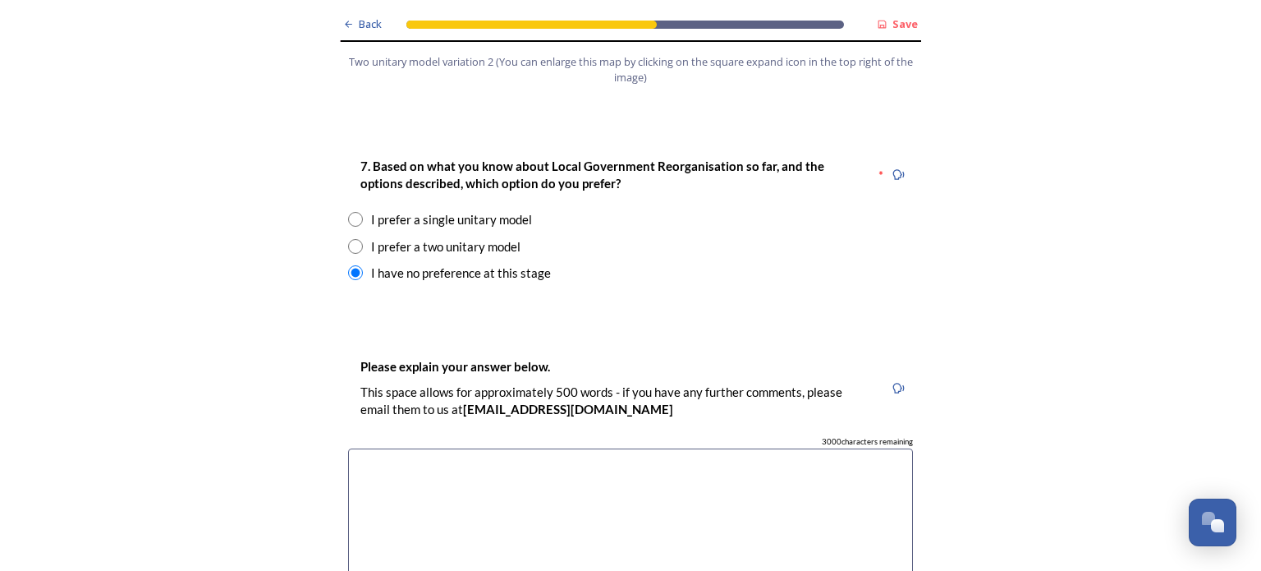
scroll to position [2545, 0]
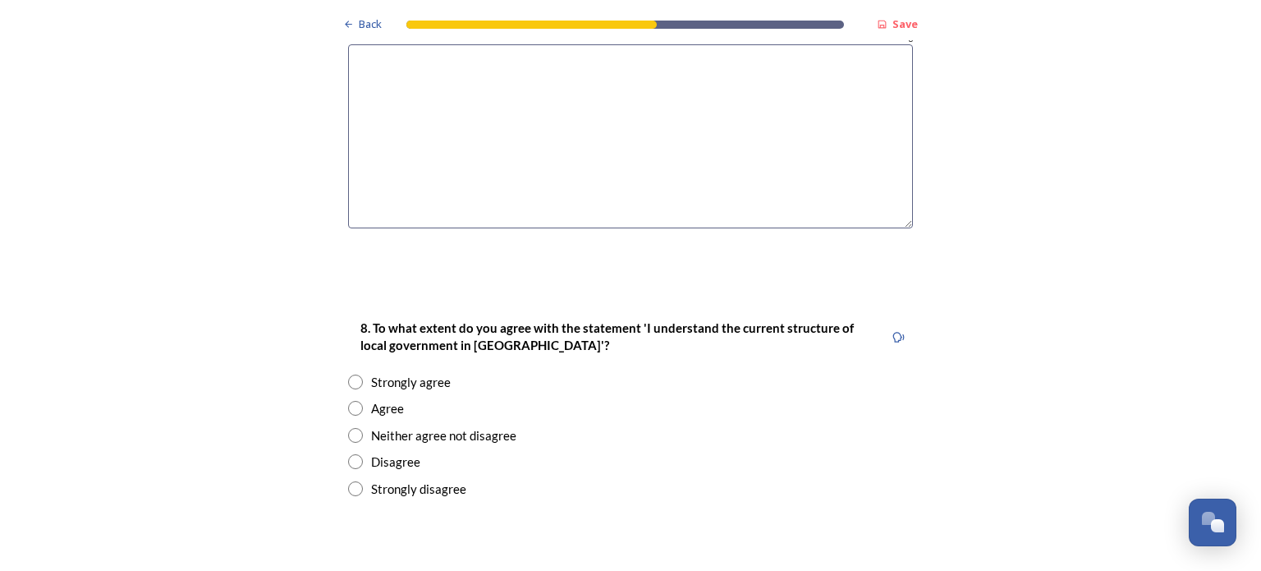
click at [341, 357] on div "8. To what extent do you agree with the statement 'I understand the current str…" at bounding box center [630, 407] width 591 height 213
click at [355, 401] on input "radio" at bounding box center [355, 408] width 15 height 15
radio input "true"
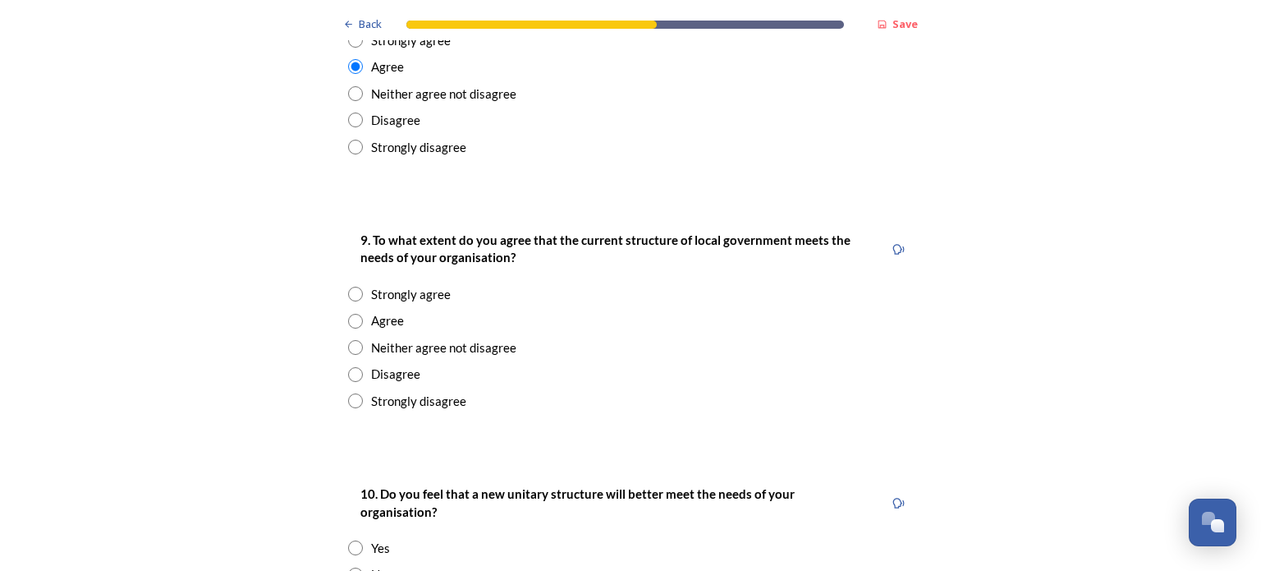
scroll to position [2956, 0]
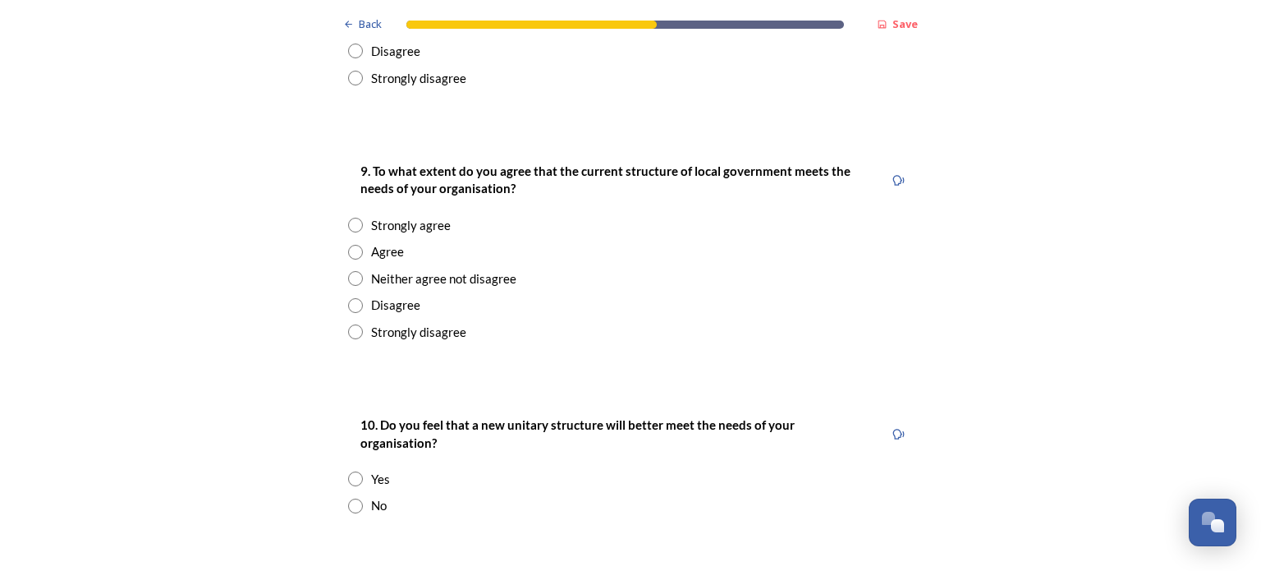
click at [351, 271] on input "radio" at bounding box center [355, 278] width 15 height 15
radio input "true"
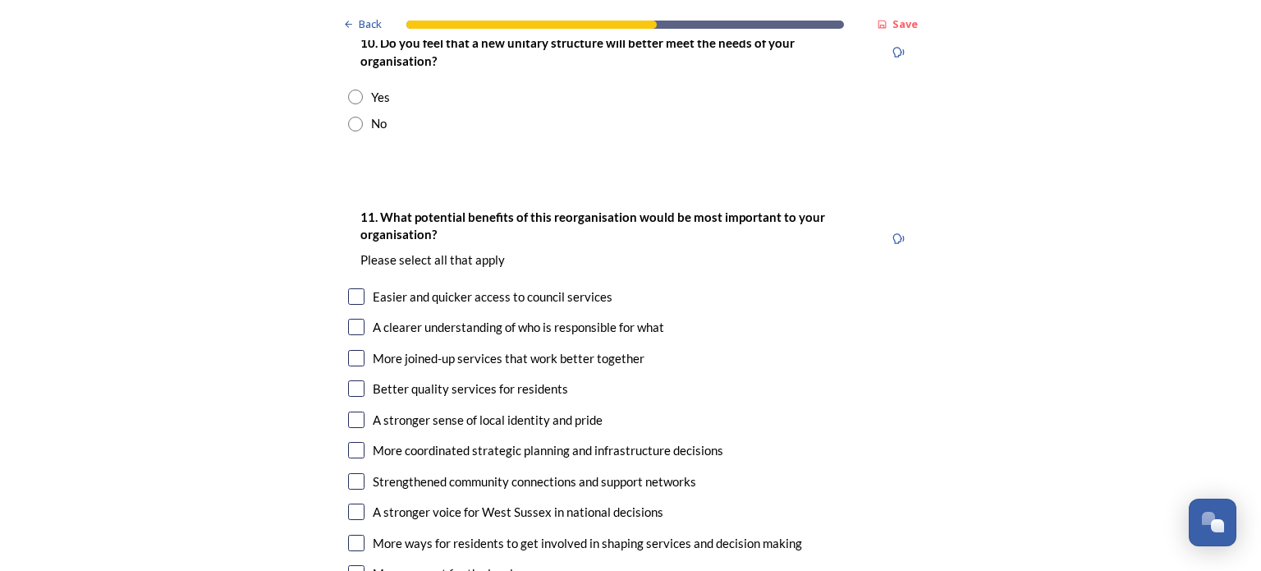
scroll to position [3448, 0]
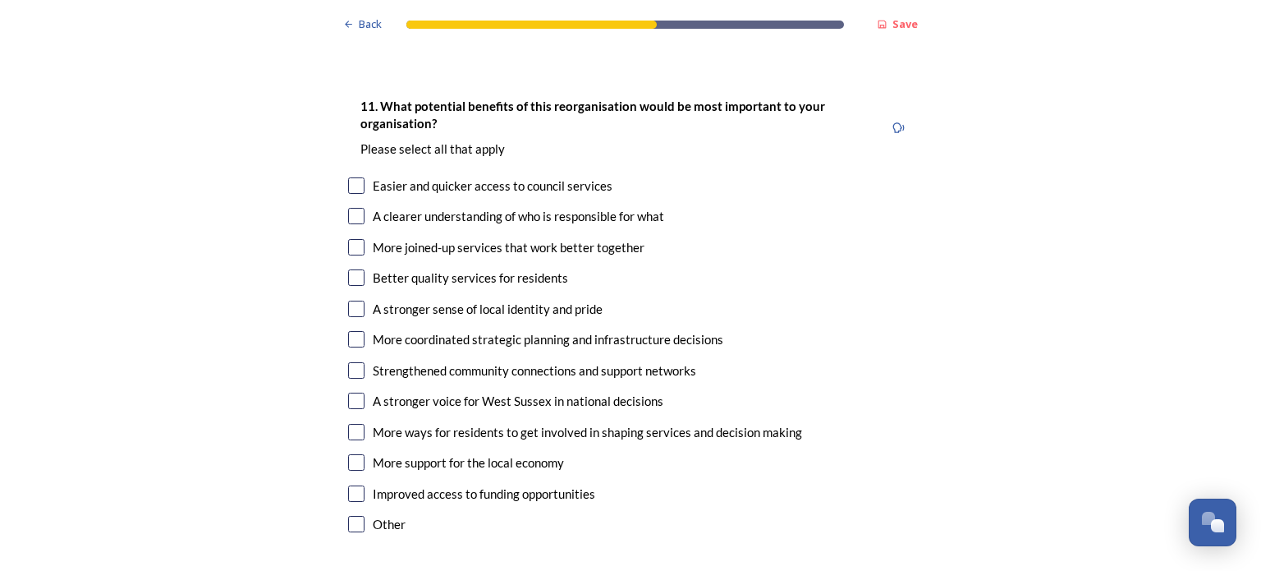
click at [348, 208] on input "checkbox" at bounding box center [356, 216] width 16 height 16
checkbox input "true"
click at [348, 331] on input "checkbox" at bounding box center [356, 339] width 16 height 16
checkbox input "true"
click at [351, 362] on input "checkbox" at bounding box center [356, 370] width 16 height 16
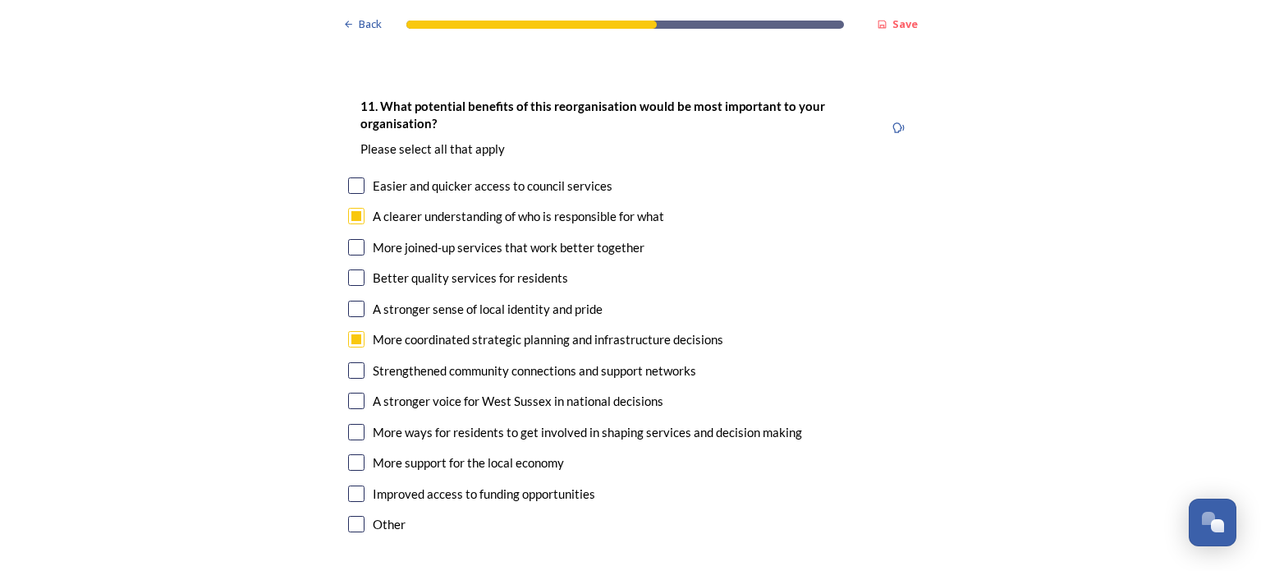
checkbox input "true"
click at [348, 424] on input "checkbox" at bounding box center [356, 432] width 16 height 16
checkbox input "true"
click at [353, 516] on input "checkbox" at bounding box center [356, 524] width 16 height 16
checkbox input "true"
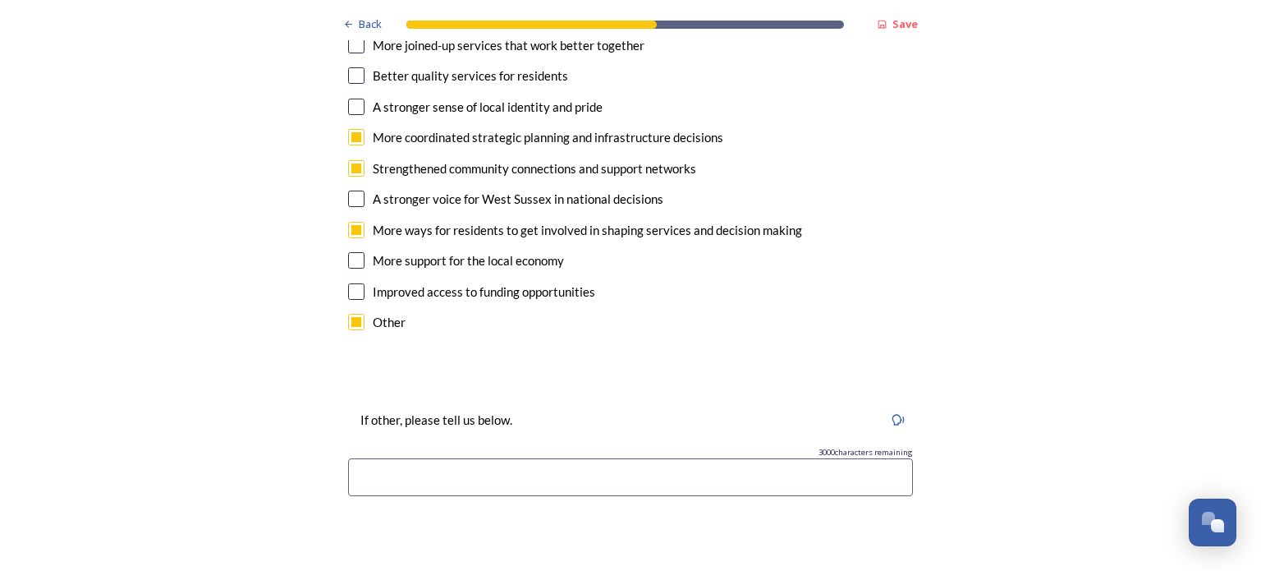
scroll to position [3694, 0]
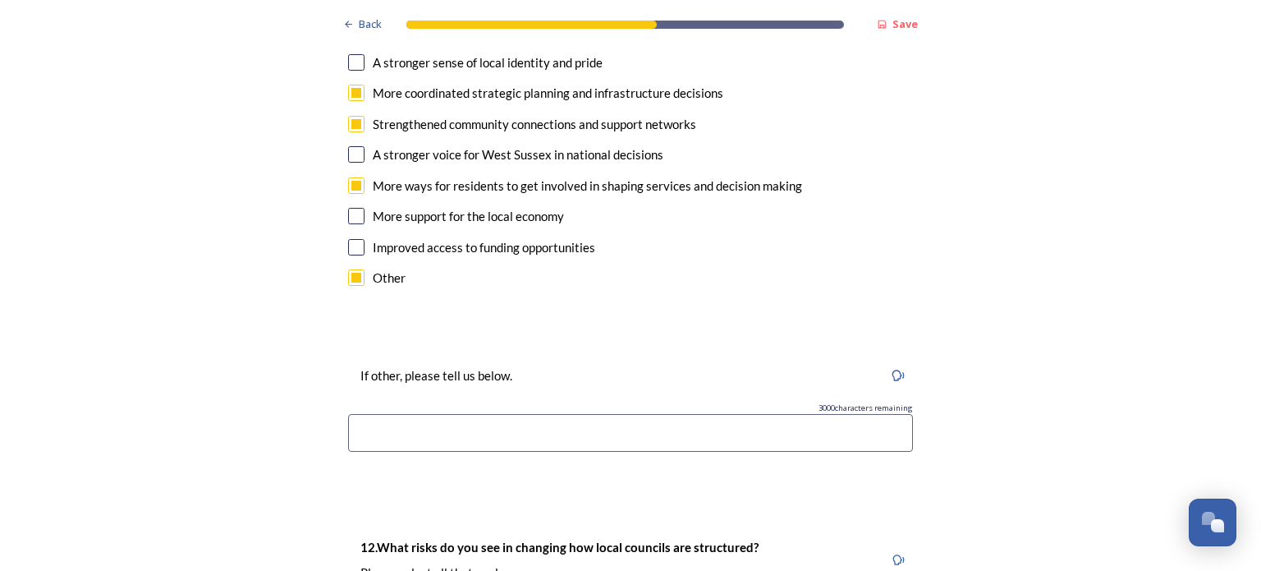
click at [401, 414] on input at bounding box center [630, 433] width 565 height 38
paste input "could change the decision-making processes for the better, delivering healthy a…"
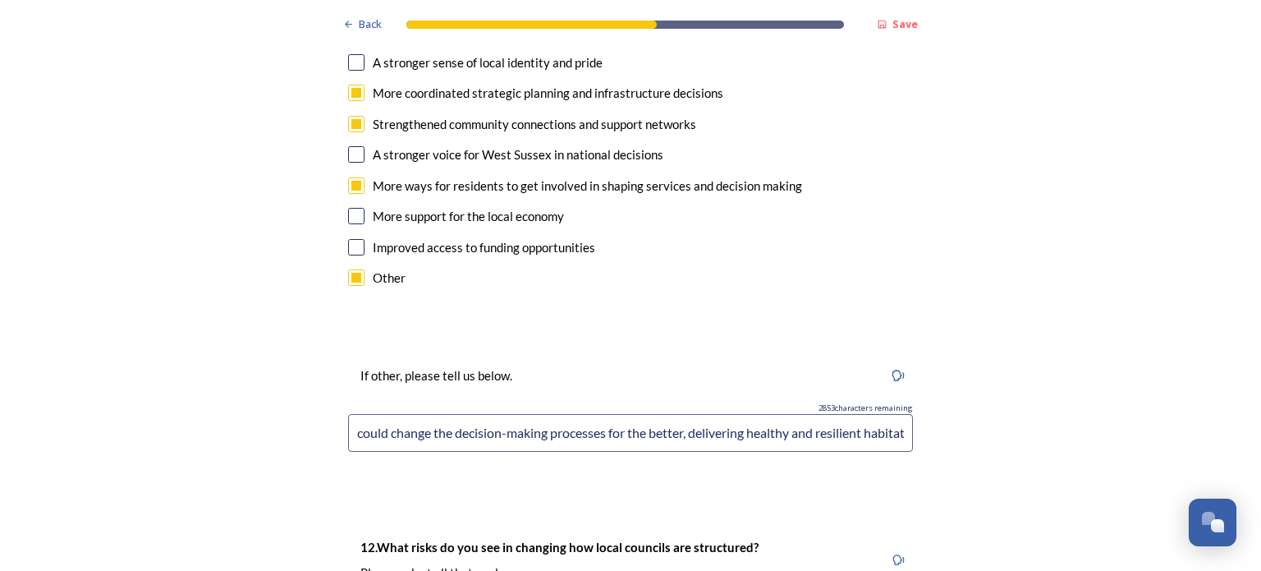
scroll to position [0, 282]
drag, startPoint x: 401, startPoint y: 367, endPoint x: 434, endPoint y: 372, distance: 34.0
click at [401, 414] on input "could change the decision-making processes for the better, delivering healthy a…" at bounding box center [630, 433] width 565 height 38
click at [364, 414] on input "DEvolution & LGR could change the decision-making processes for the better, del…" at bounding box center [630, 433] width 565 height 38
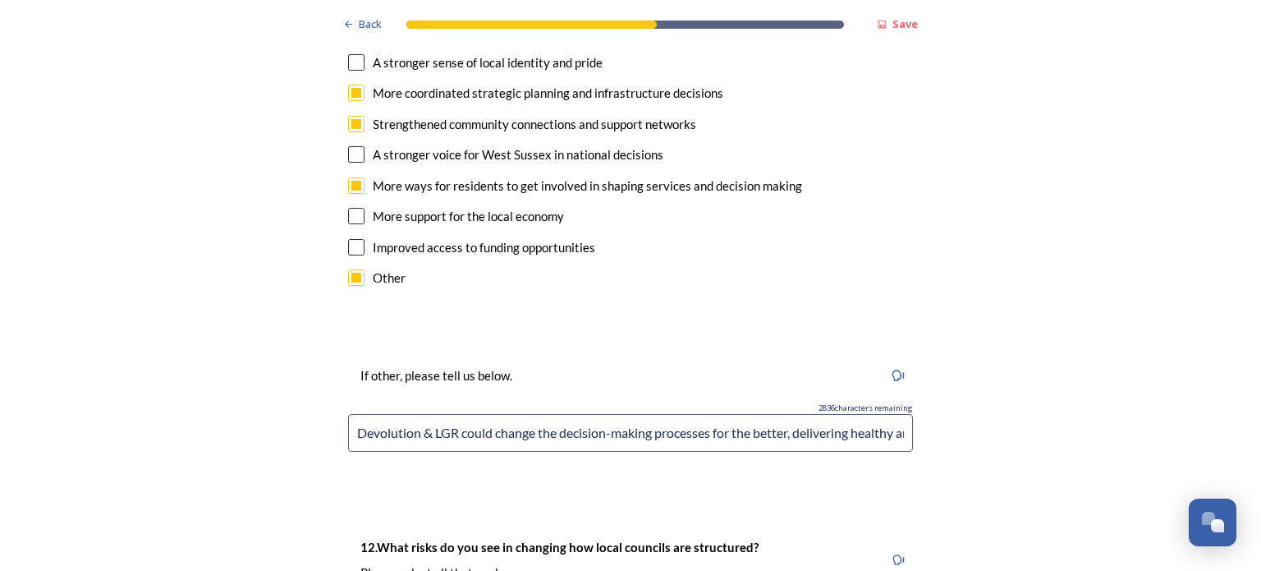
drag, startPoint x: 791, startPoint y: 365, endPoint x: 332, endPoint y: 367, distance: 458.9
click at [335, 367] on div "If other, please tell us below. 2836 characters remaining Devolution & LGR coul…" at bounding box center [630, 414] width 591 height 131
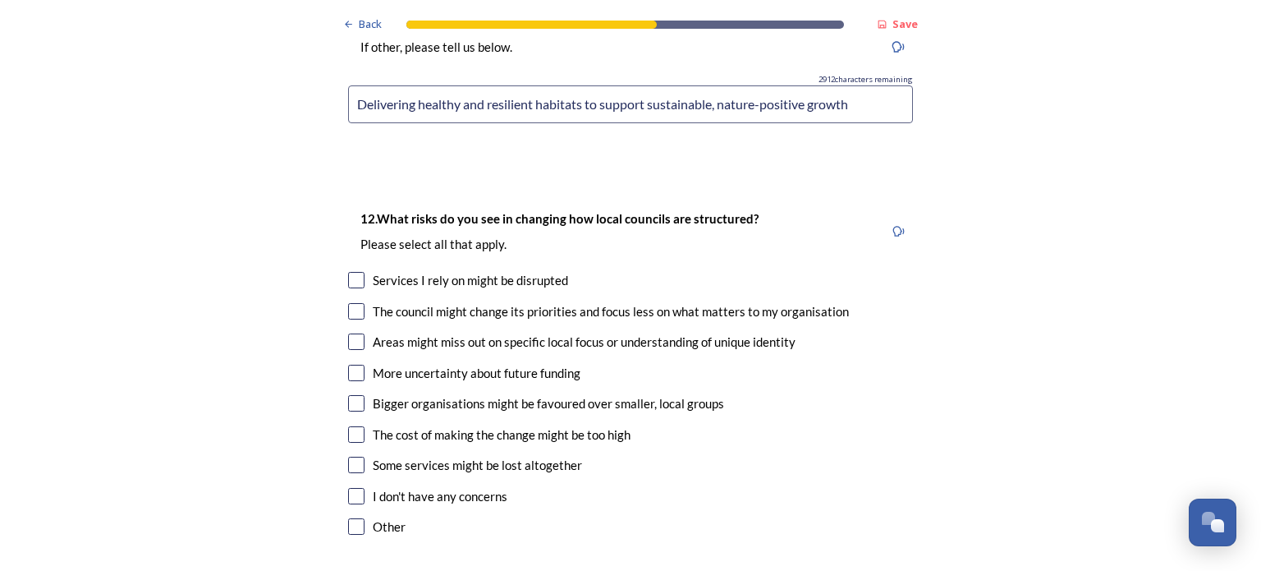
scroll to position [4105, 0]
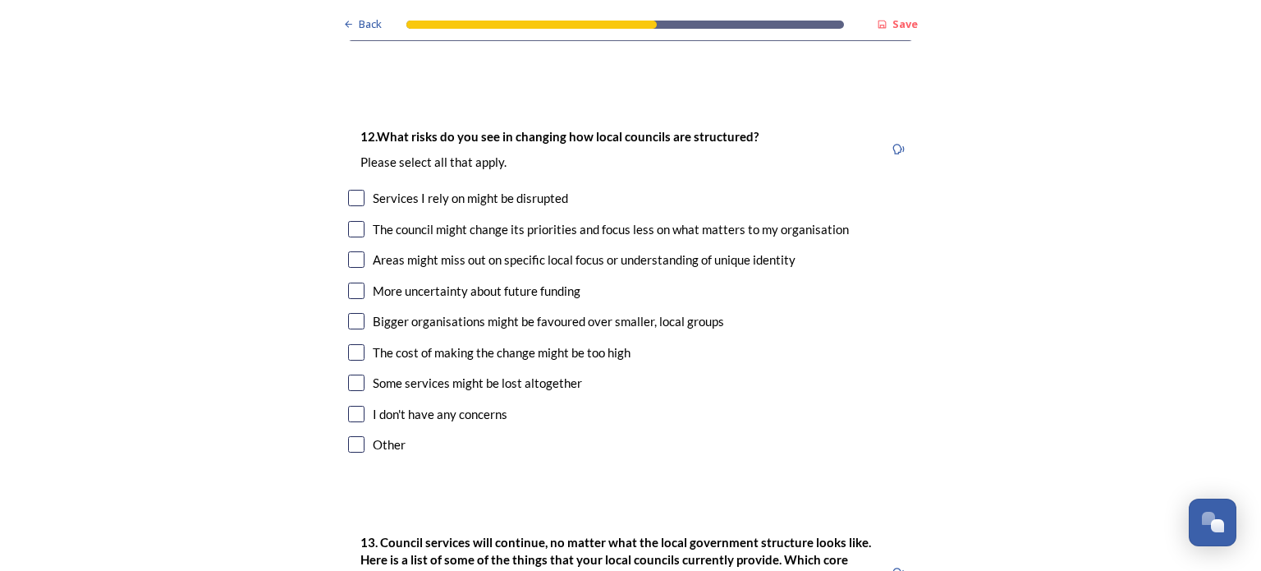
type input "Delivering healthy and resilient habitats to support sustainable, nature-positi…"
click at [351, 221] on input "checkbox" at bounding box center [356, 229] width 16 height 16
checkbox input "true"
click at [348, 282] on input "checkbox" at bounding box center [356, 290] width 16 height 16
checkbox input "true"
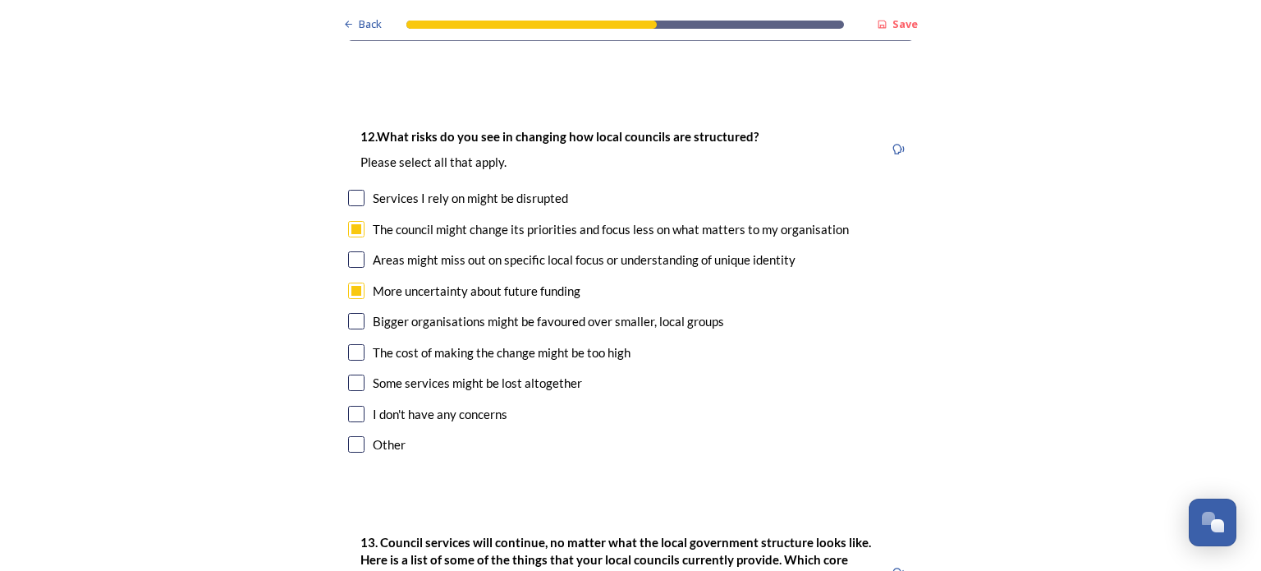
click at [351, 436] on input "checkbox" at bounding box center [356, 444] width 16 height 16
checkbox input "true"
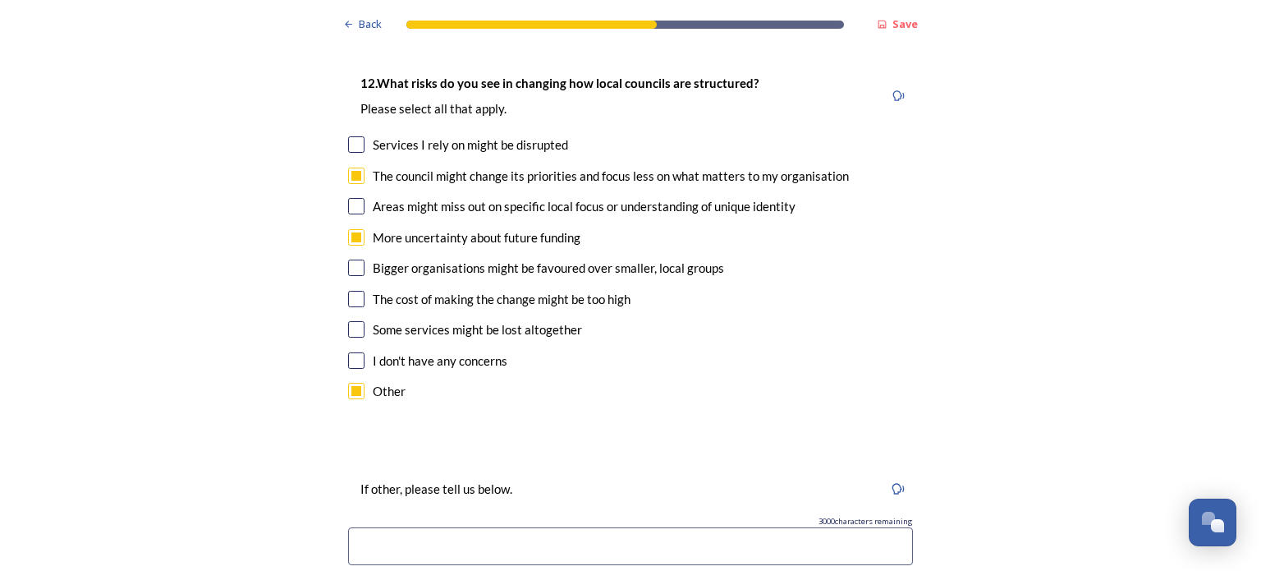
scroll to position [4187, 0]
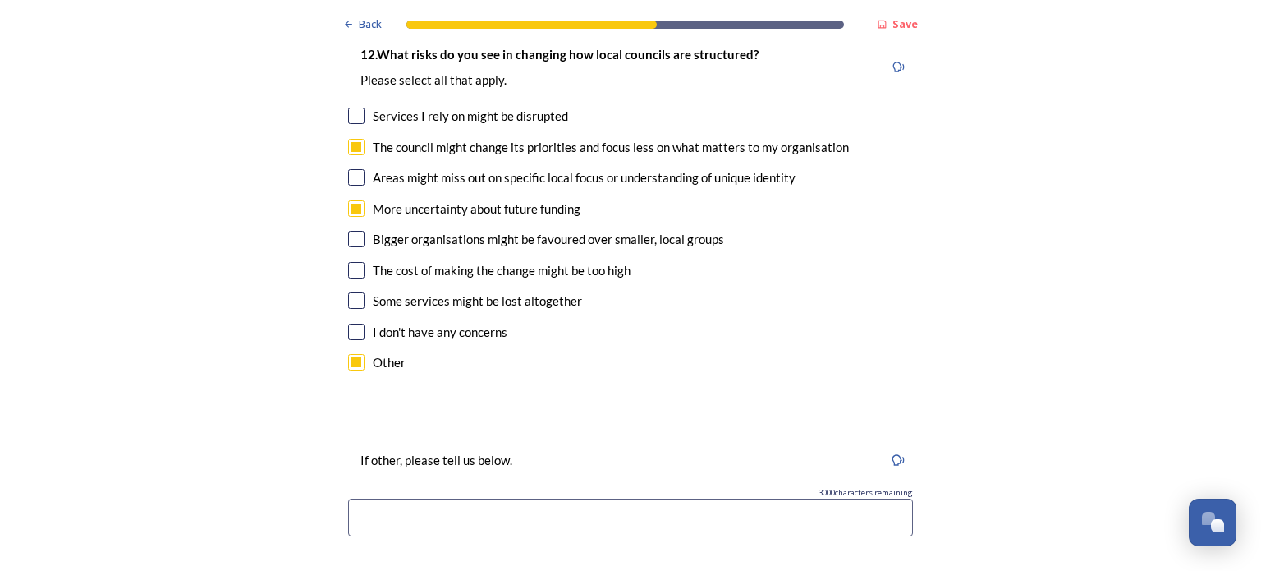
click at [418, 498] on input at bounding box center [630, 517] width 565 height 38
drag, startPoint x: 566, startPoint y: 451, endPoint x: 325, endPoint y: 450, distance: 240.6
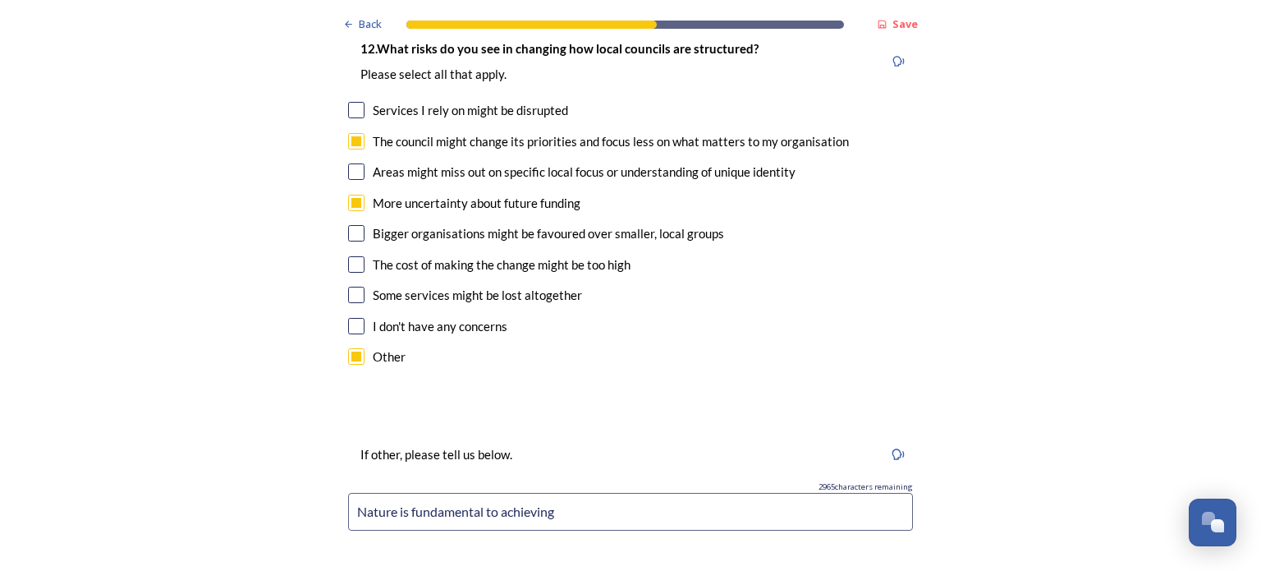
scroll to position [4269, 0]
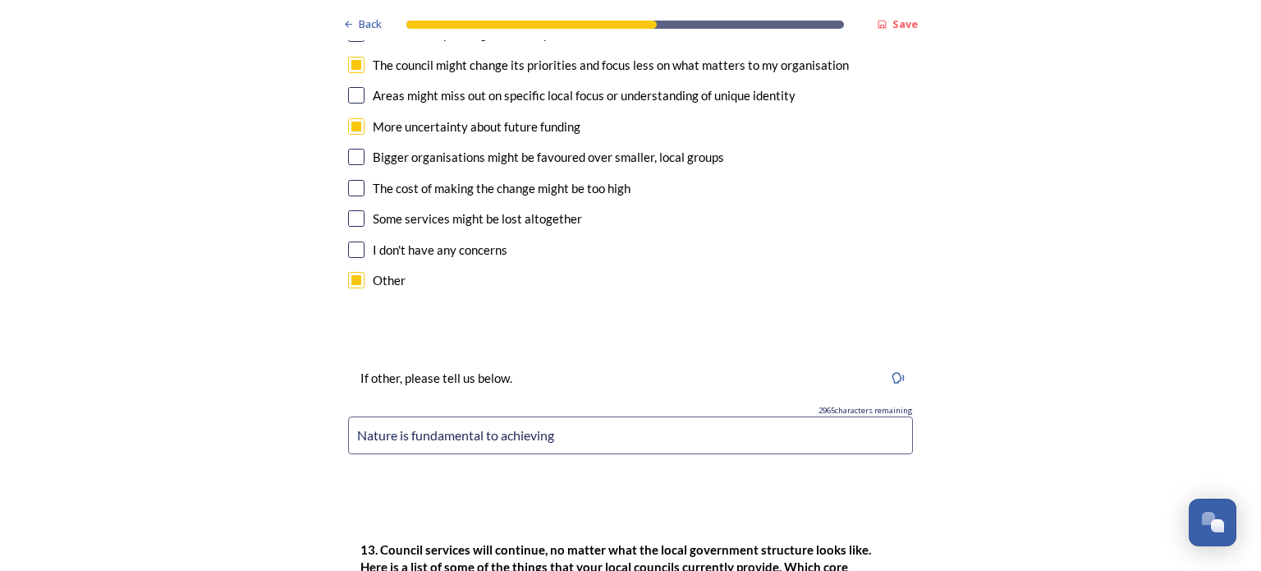
click at [576, 416] on input "Nature is fundamental to achieving" at bounding box center [630, 435] width 565 height 38
drag, startPoint x: 593, startPoint y: 374, endPoint x: 352, endPoint y: 379, distance: 240.6
click at [352, 416] on input "Nature is fundamental to achieving" at bounding box center [630, 435] width 565 height 38
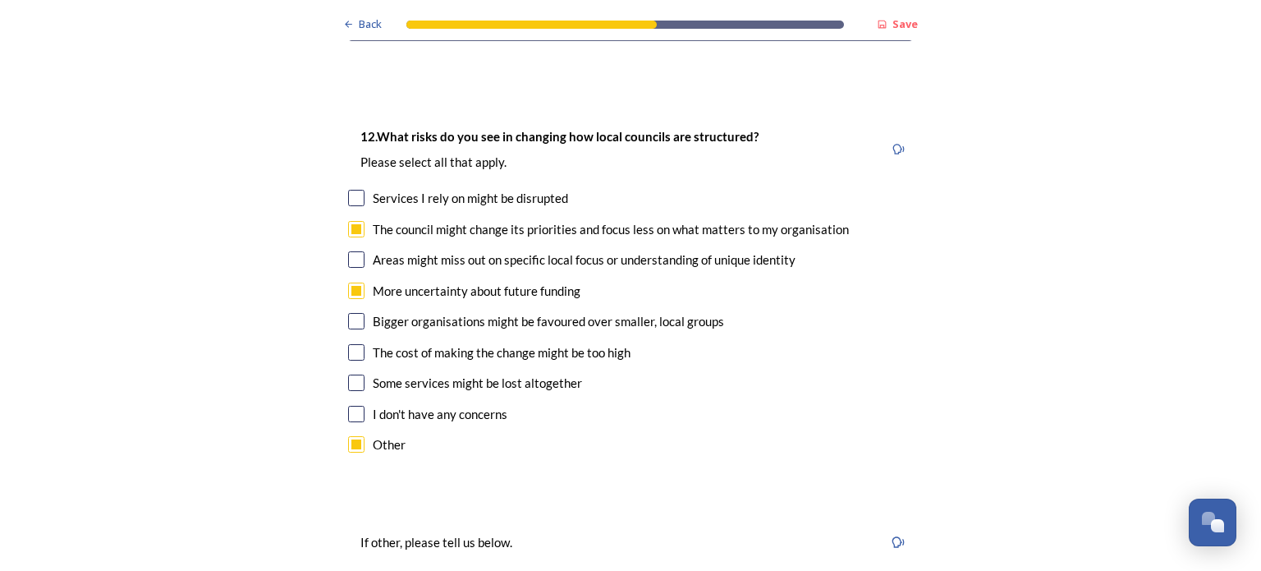
scroll to position [4187, 0]
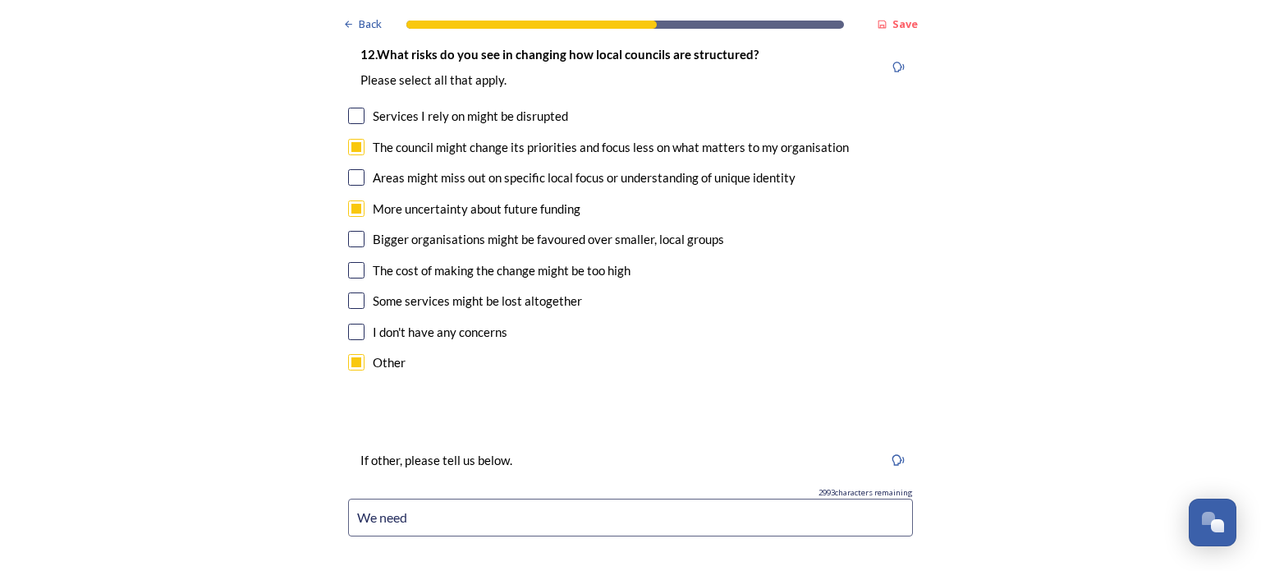
drag, startPoint x: 404, startPoint y: 449, endPoint x: 351, endPoint y: 449, distance: 53.4
click at [351, 498] on input "We need" at bounding box center [630, 517] width 565 height 38
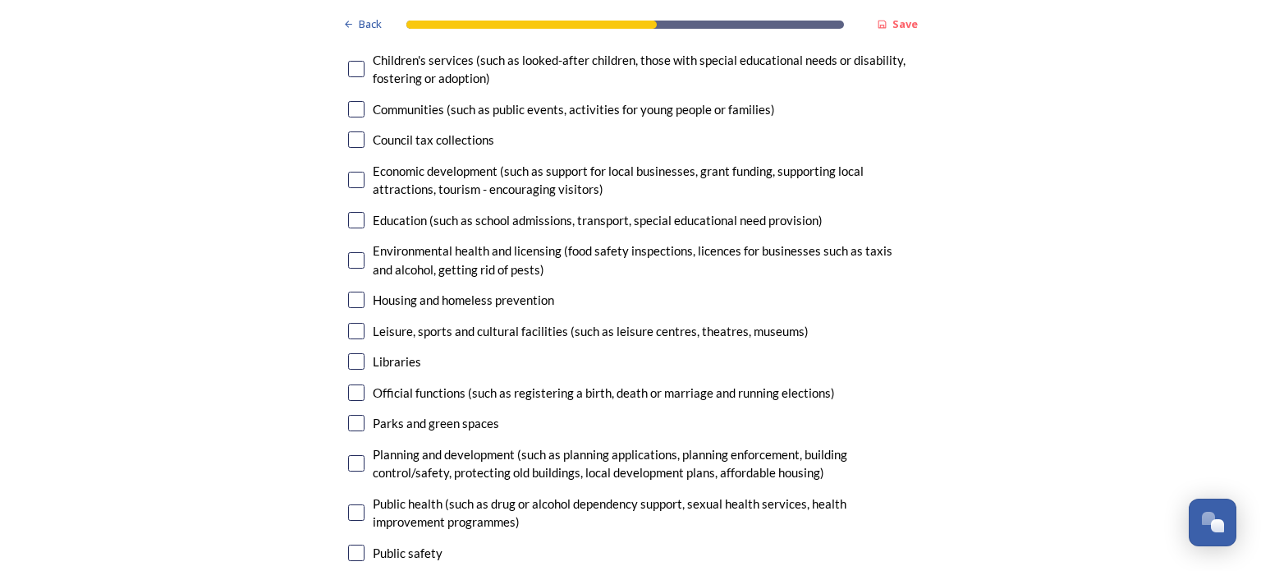
scroll to position [4926, 0]
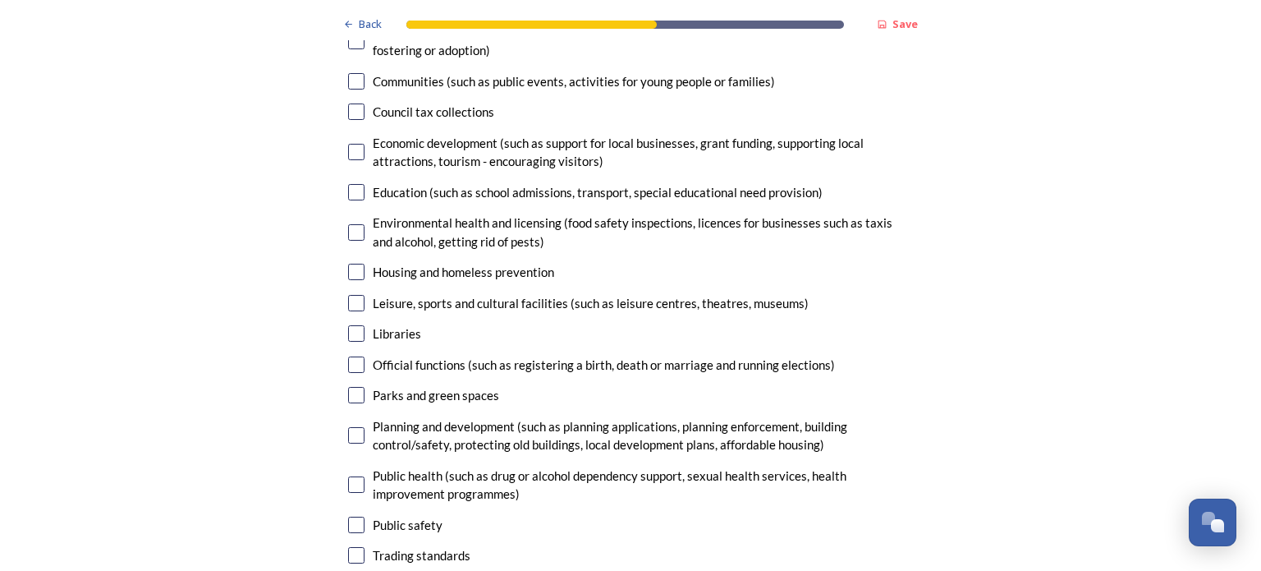
type input "Failure to prioritise nature recovery"
click at [348, 427] on input "checkbox" at bounding box center [356, 435] width 16 height 16
checkbox input "true"
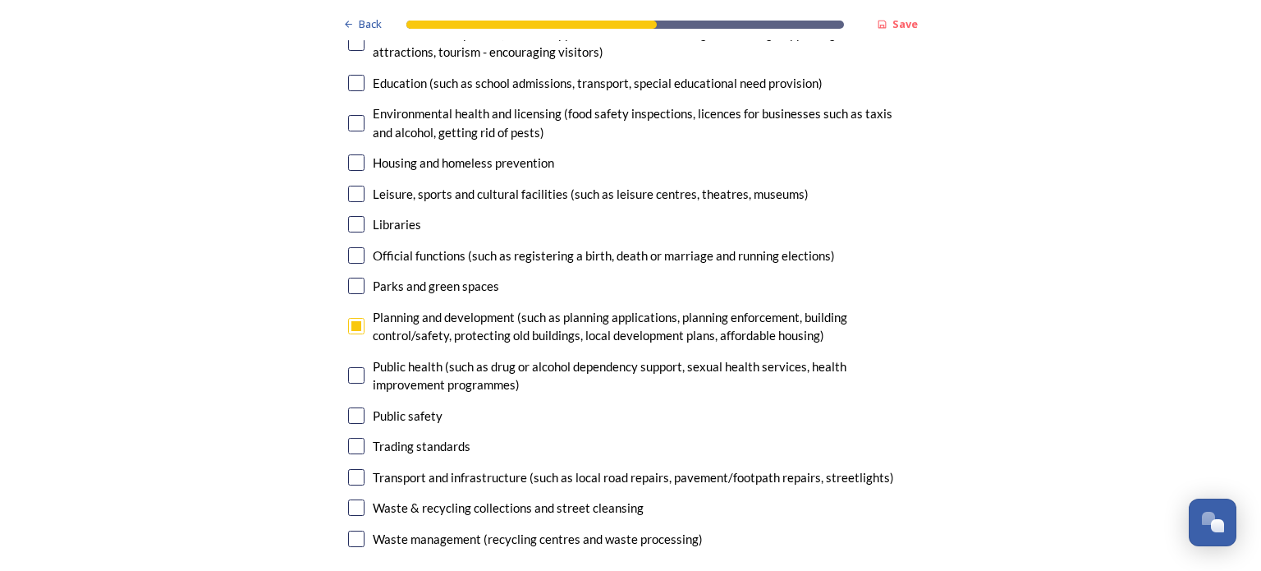
scroll to position [5142, 0]
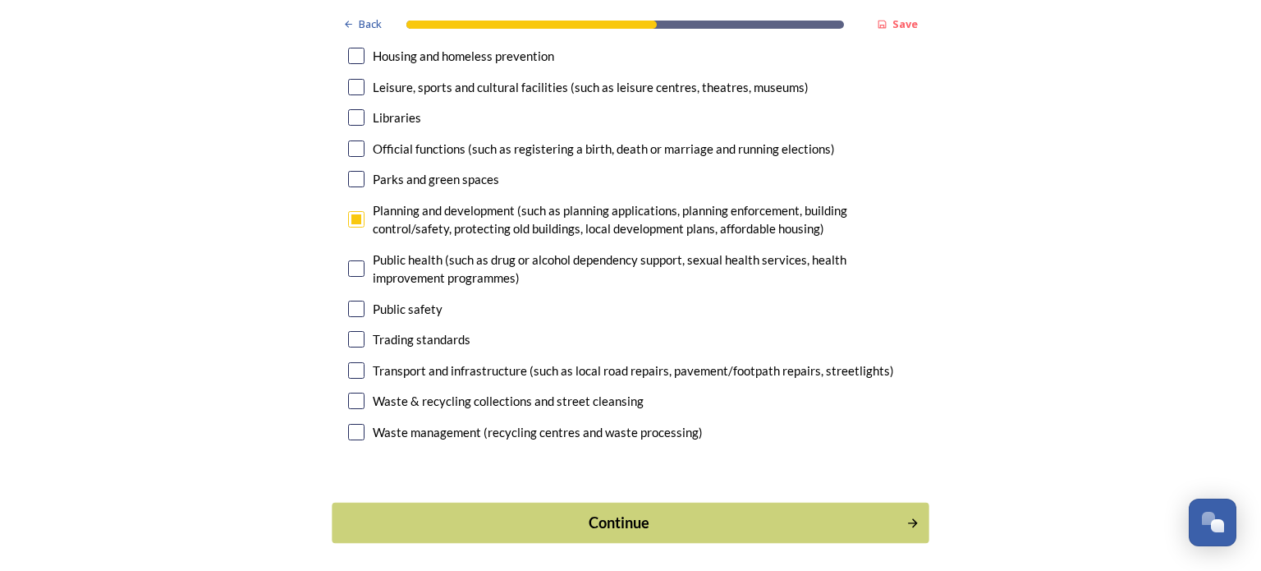
click at [693, 511] on div "Continue" at bounding box center [620, 522] width 556 height 22
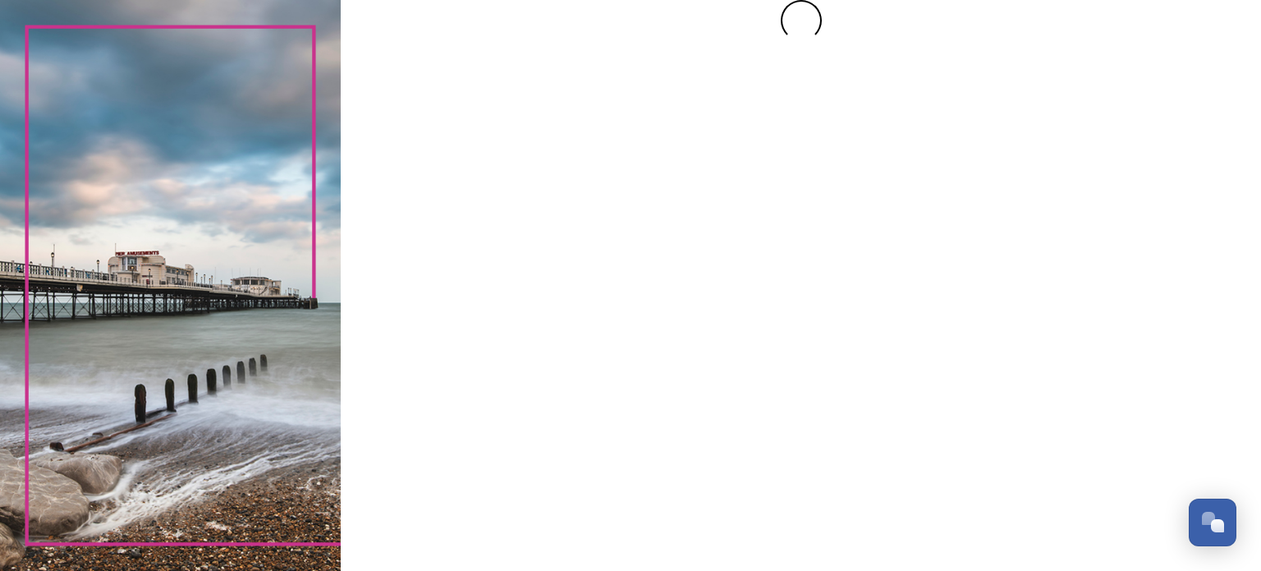
scroll to position [0, 0]
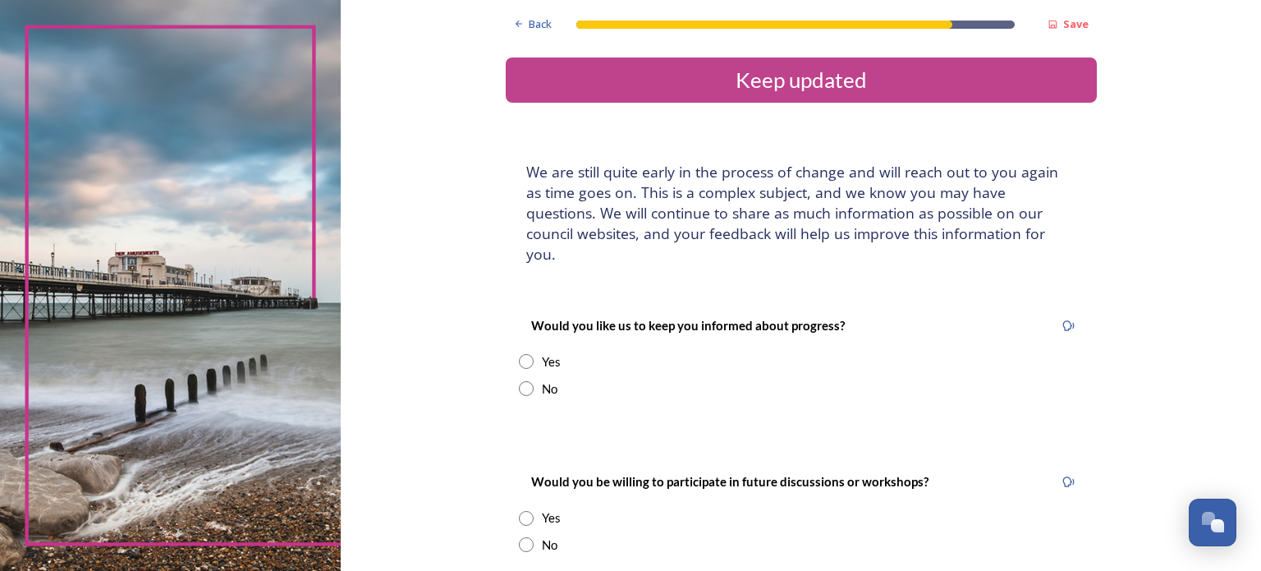
click at [521, 354] on input "radio" at bounding box center [526, 361] width 15 height 15
radio input "true"
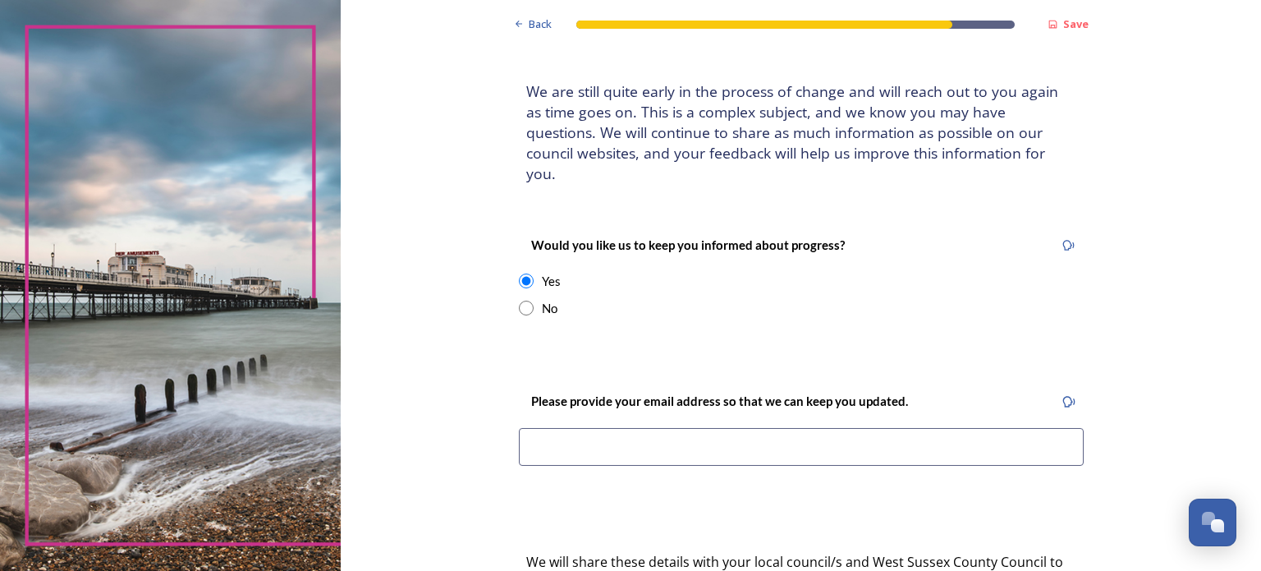
scroll to position [246, 0]
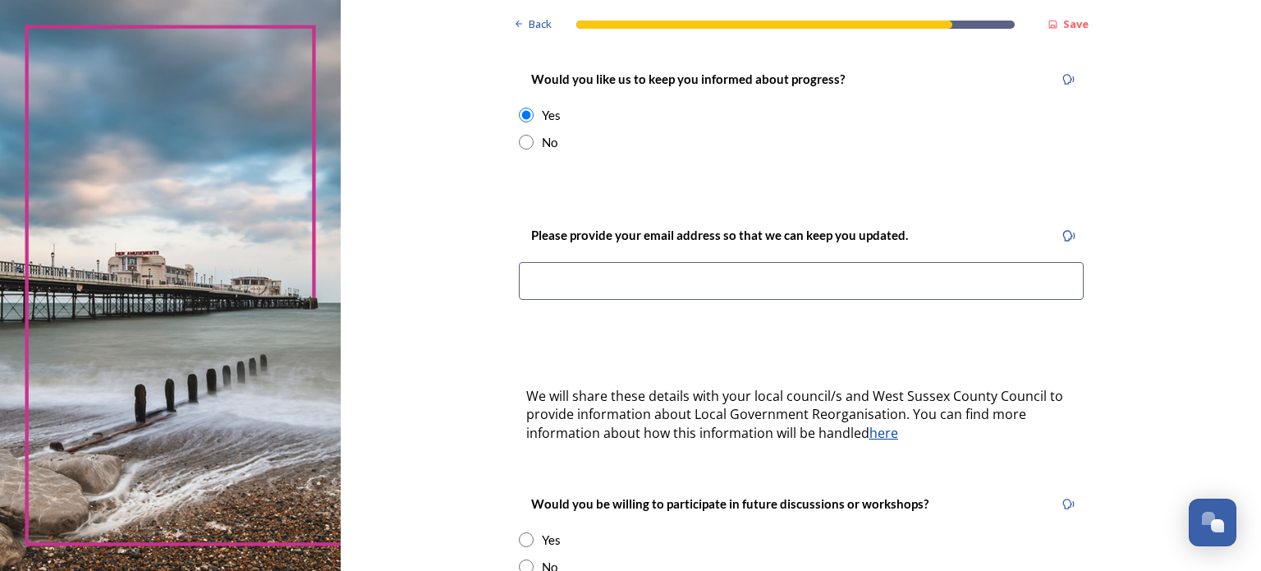
click at [631, 272] on input at bounding box center [801, 281] width 565 height 38
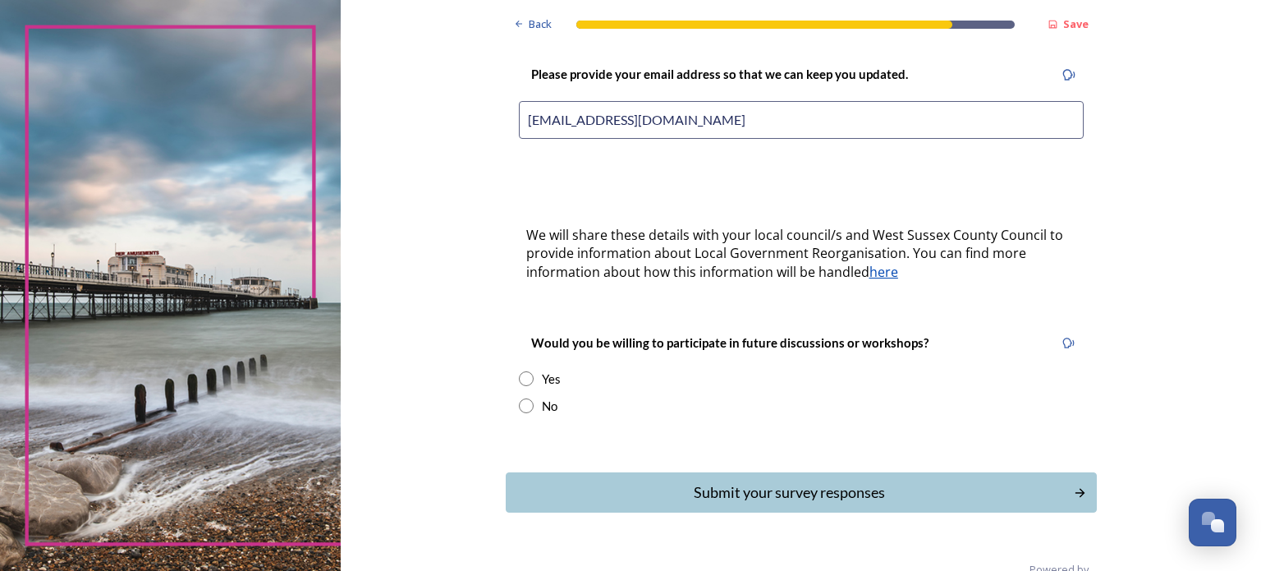
scroll to position [410, 0]
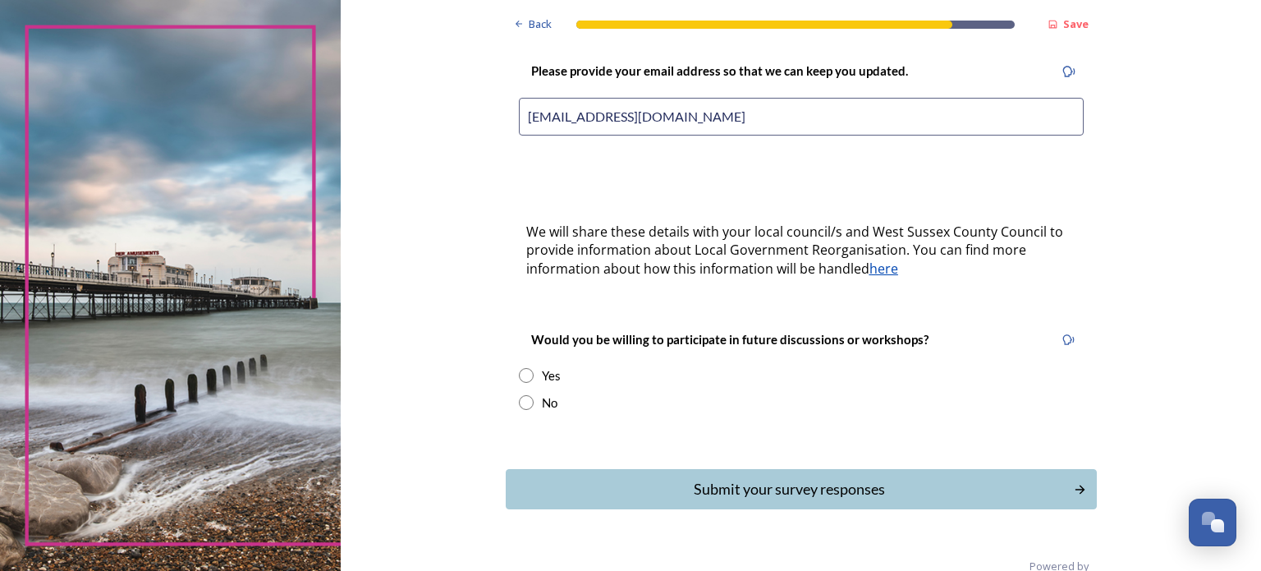
type input "[EMAIL_ADDRESS][DOMAIN_NAME]"
click at [542, 366] on div "Yes" at bounding box center [551, 375] width 19 height 19
radio input "true"
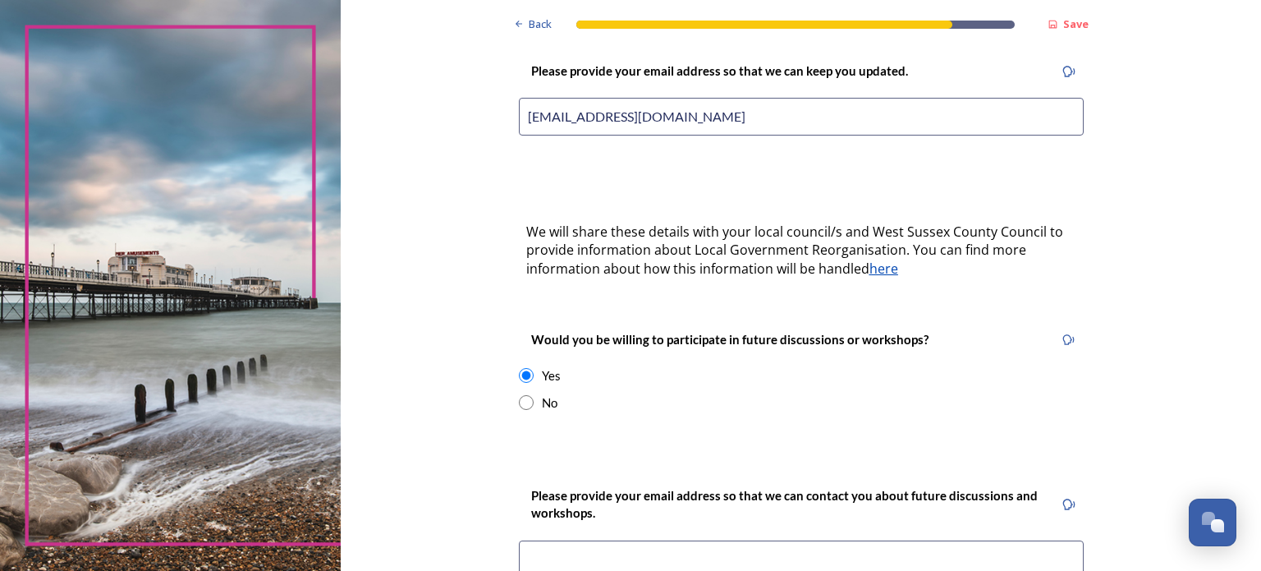
drag, startPoint x: 748, startPoint y: 96, endPoint x: 502, endPoint y: 104, distance: 246.4
click at [506, 104] on div "Please provide your email address so that we can keep you updated. swtconservat…" at bounding box center [801, 103] width 591 height 118
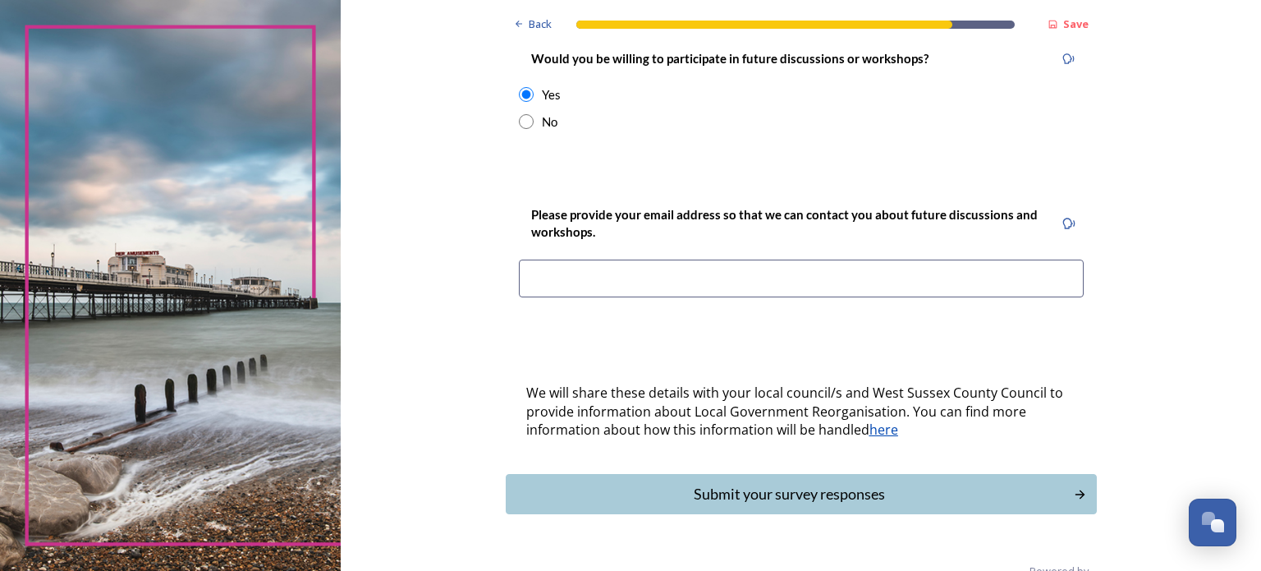
scroll to position [708, 0]
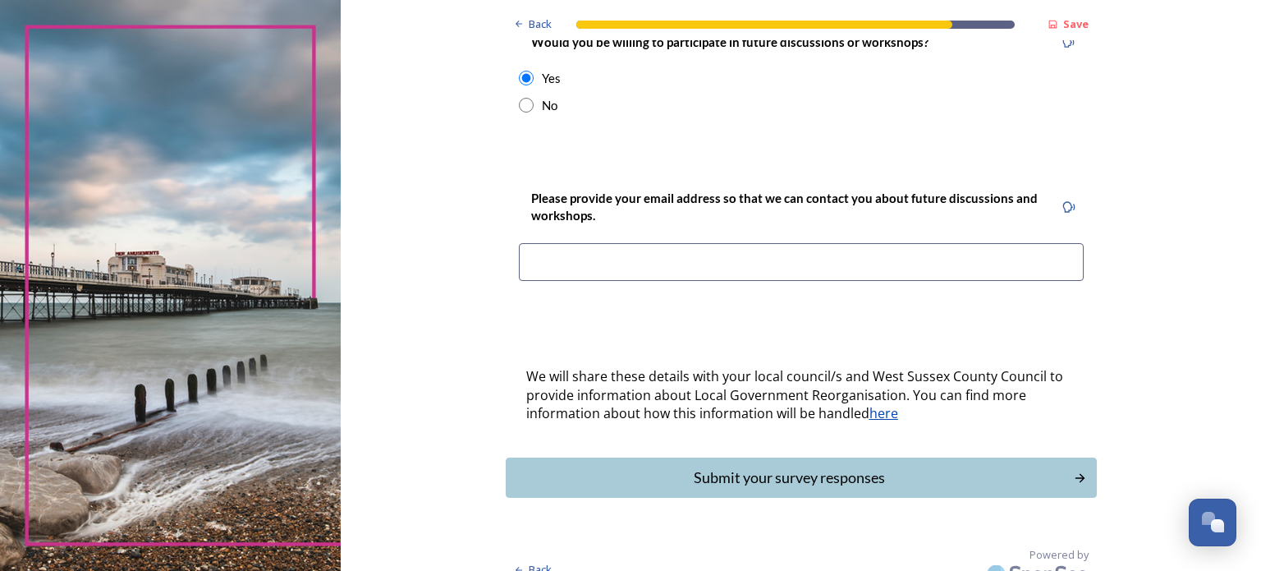
click at [640, 243] on input at bounding box center [801, 262] width 565 height 38
paste input "[EMAIL_ADDRESS][DOMAIN_NAME]"
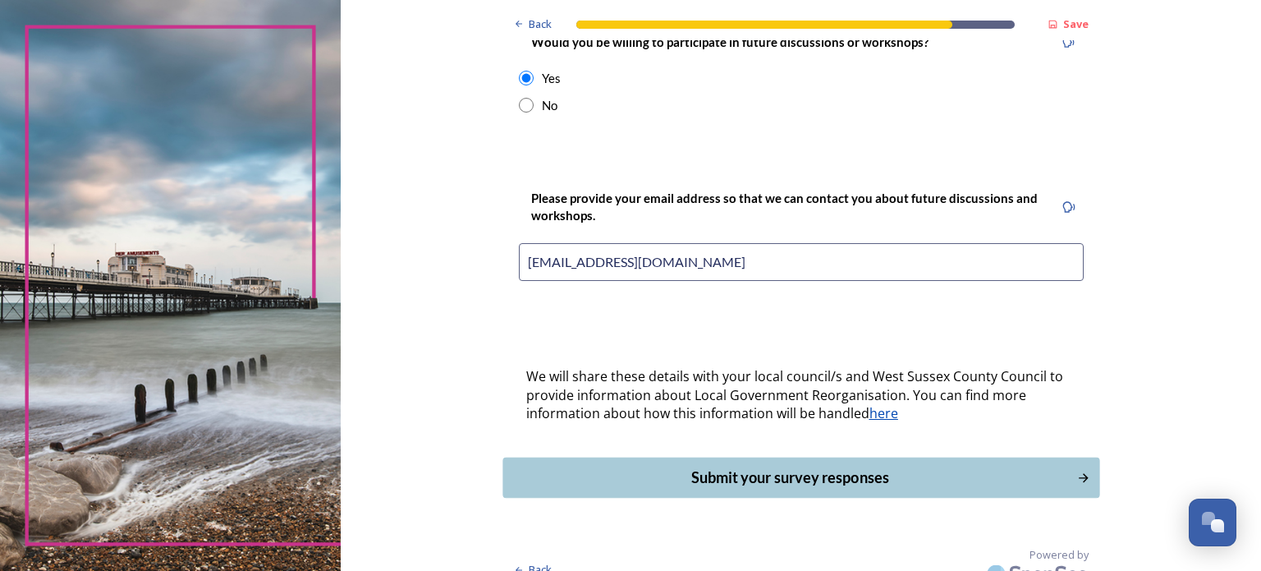
type input "[EMAIL_ADDRESS][DOMAIN_NAME]"
click at [768, 466] on div "Submit your survey responses" at bounding box center [789, 477] width 556 height 22
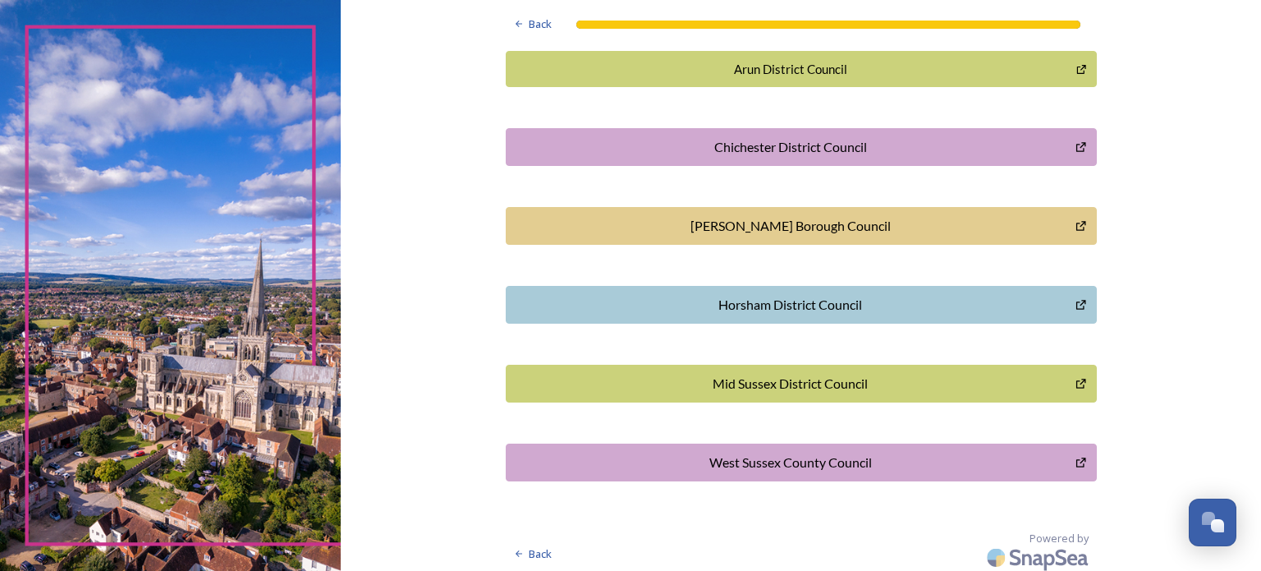
scroll to position [484, 0]
